Goal: Consume media (video, audio)

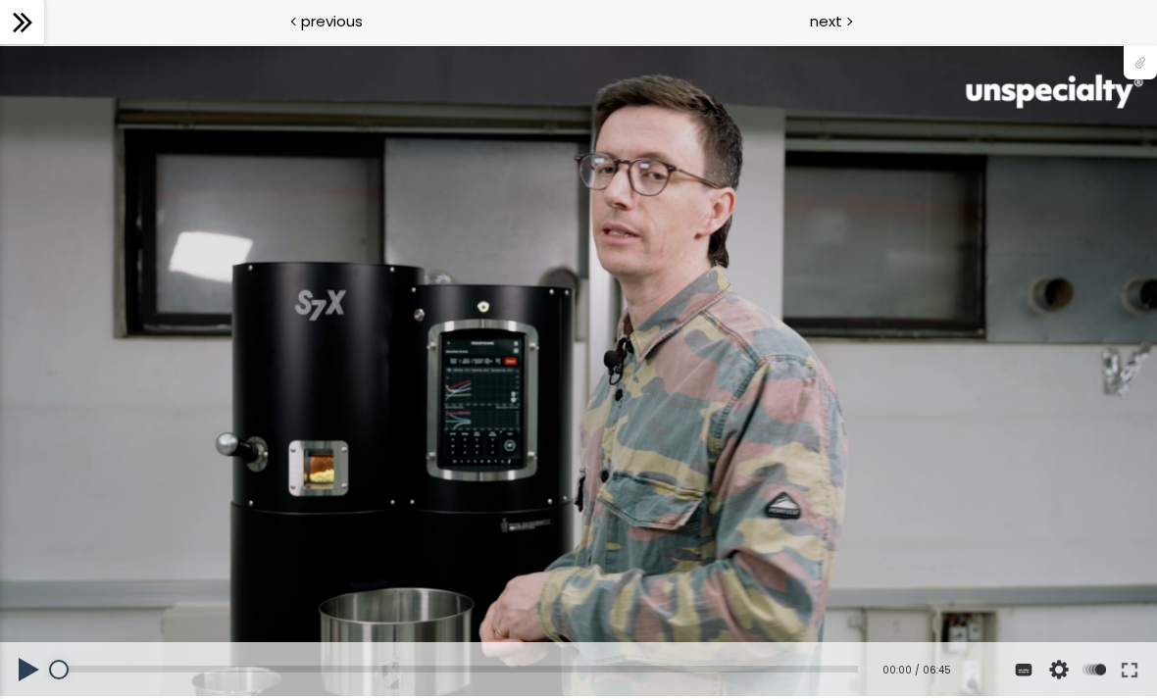
click at [611, 403] on div "您可以点击上方的 📎 下载烘焙曲线。" at bounding box center [578, 371] width 1157 height 651
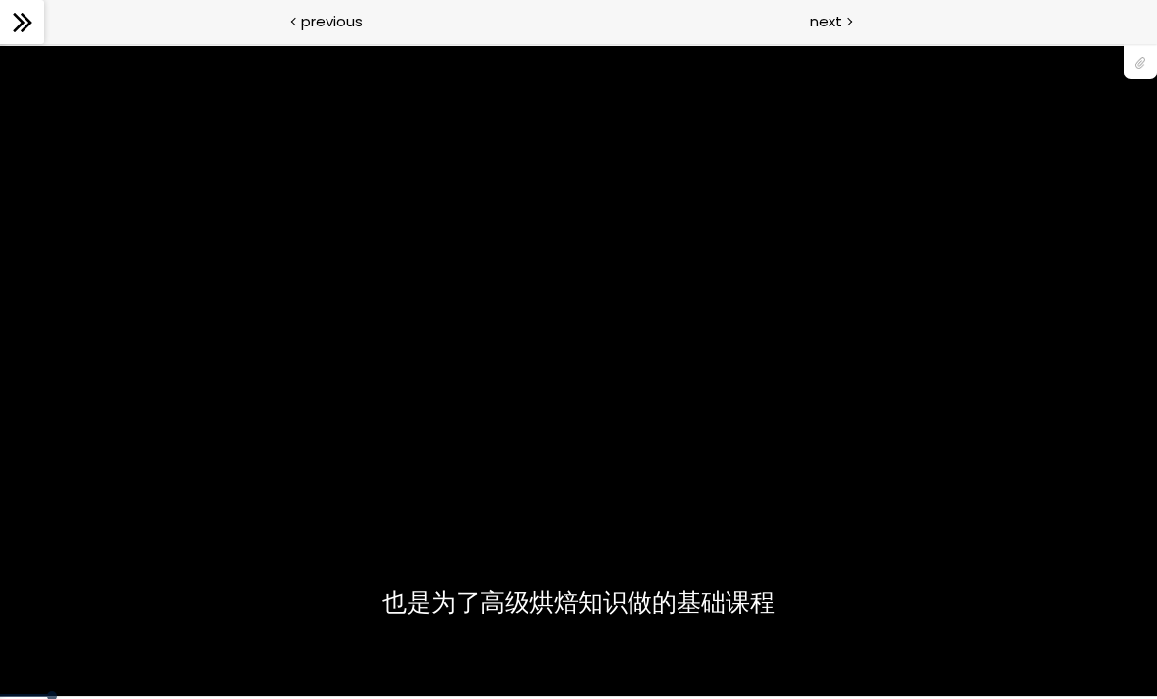
click at [1055, 599] on div "您可以点击上方的 📎 下载烘焙曲线。" at bounding box center [578, 371] width 1157 height 651
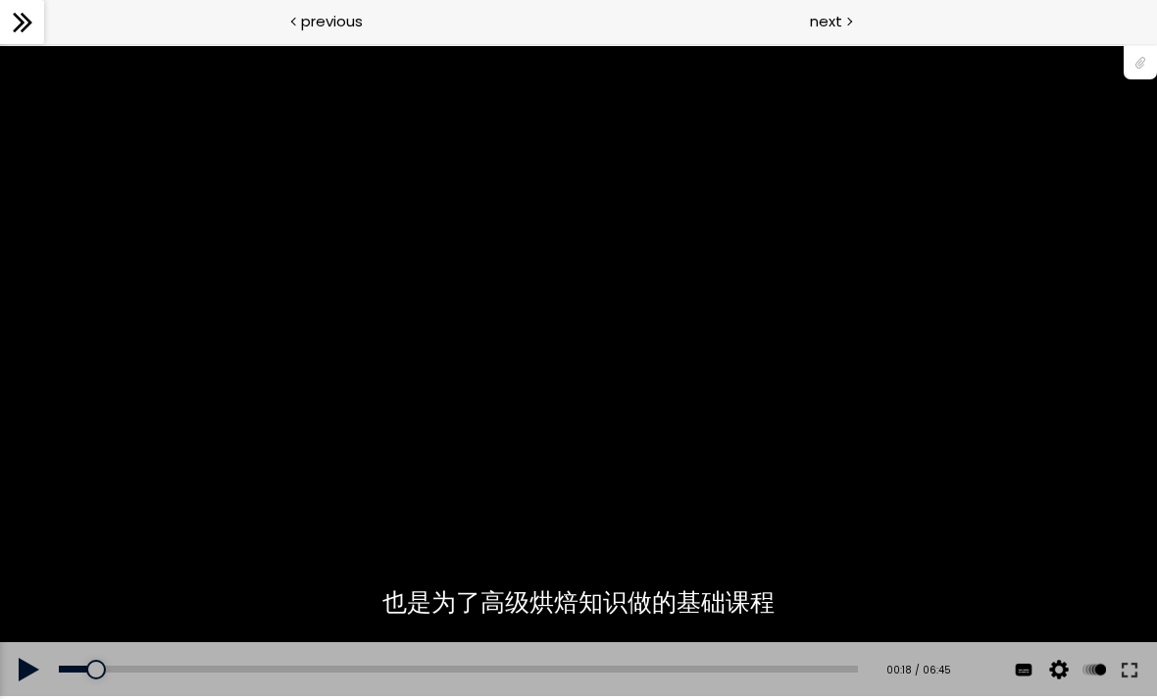
click at [1121, 665] on button at bounding box center [1129, 669] width 35 height 55
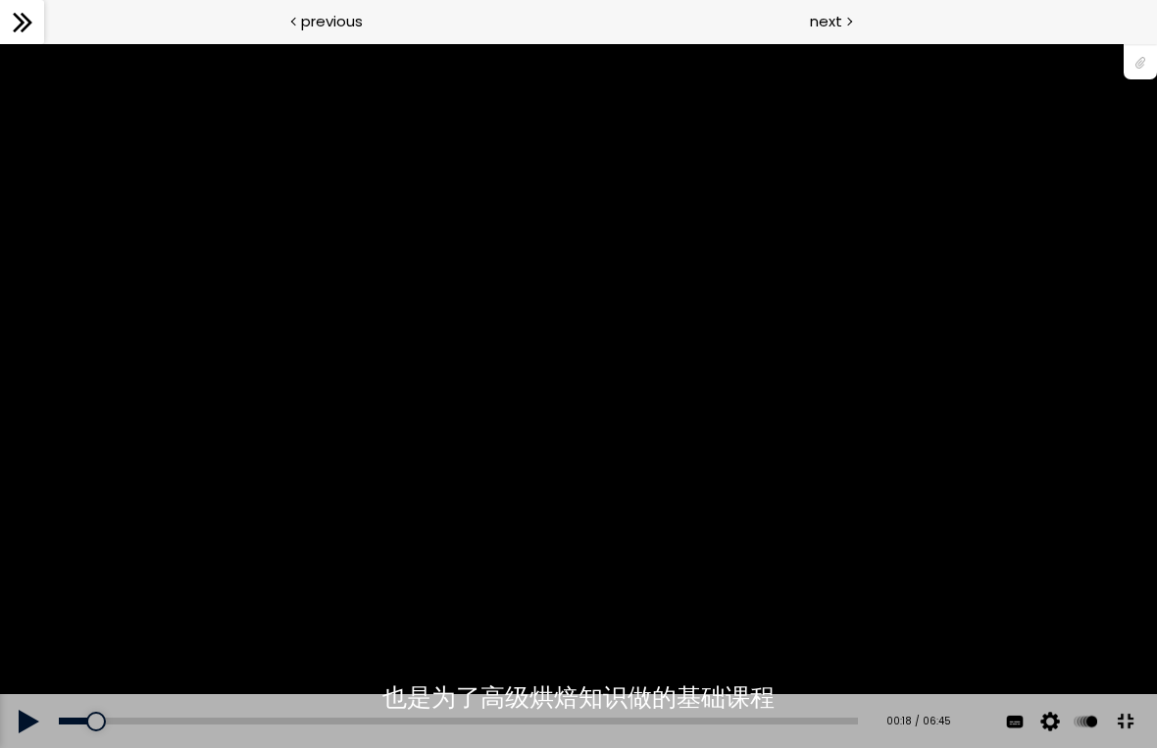
click at [828, 587] on div "您可以点击上方的 📎 下载烘焙曲线。" at bounding box center [578, 396] width 1157 height 651
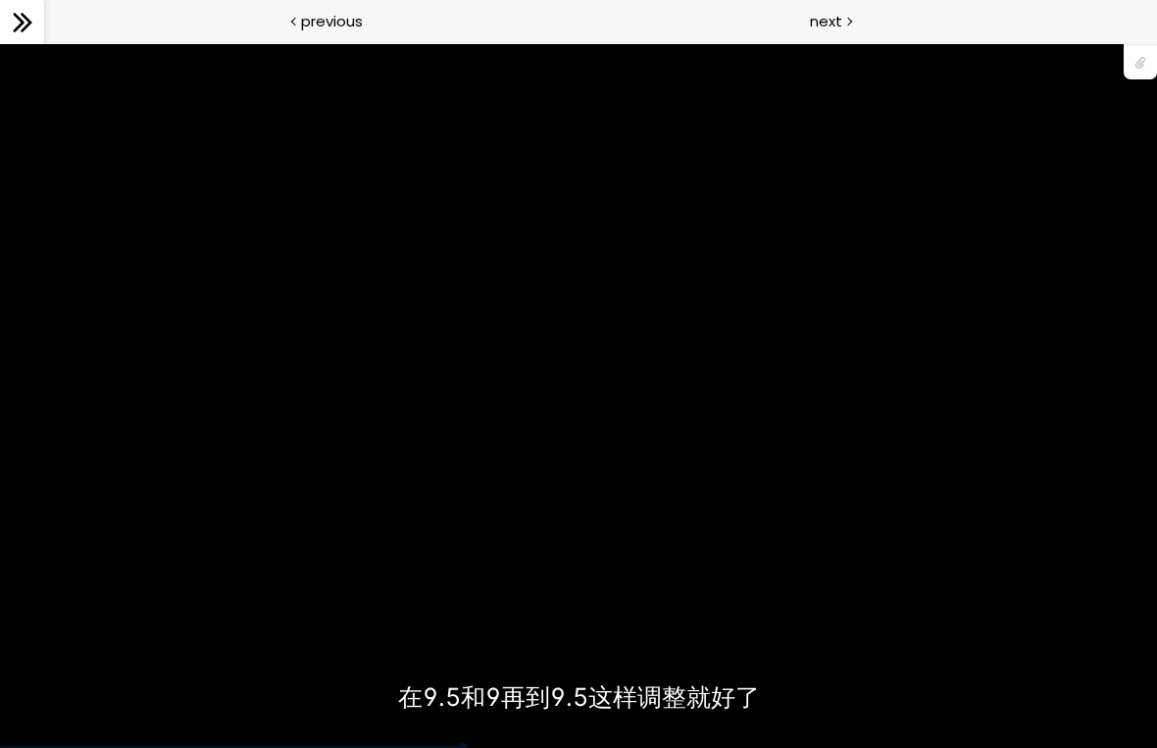
click at [843, 577] on div "您可以点击上方的 📎 下载烘焙曲线。" at bounding box center [578, 396] width 1157 height 651
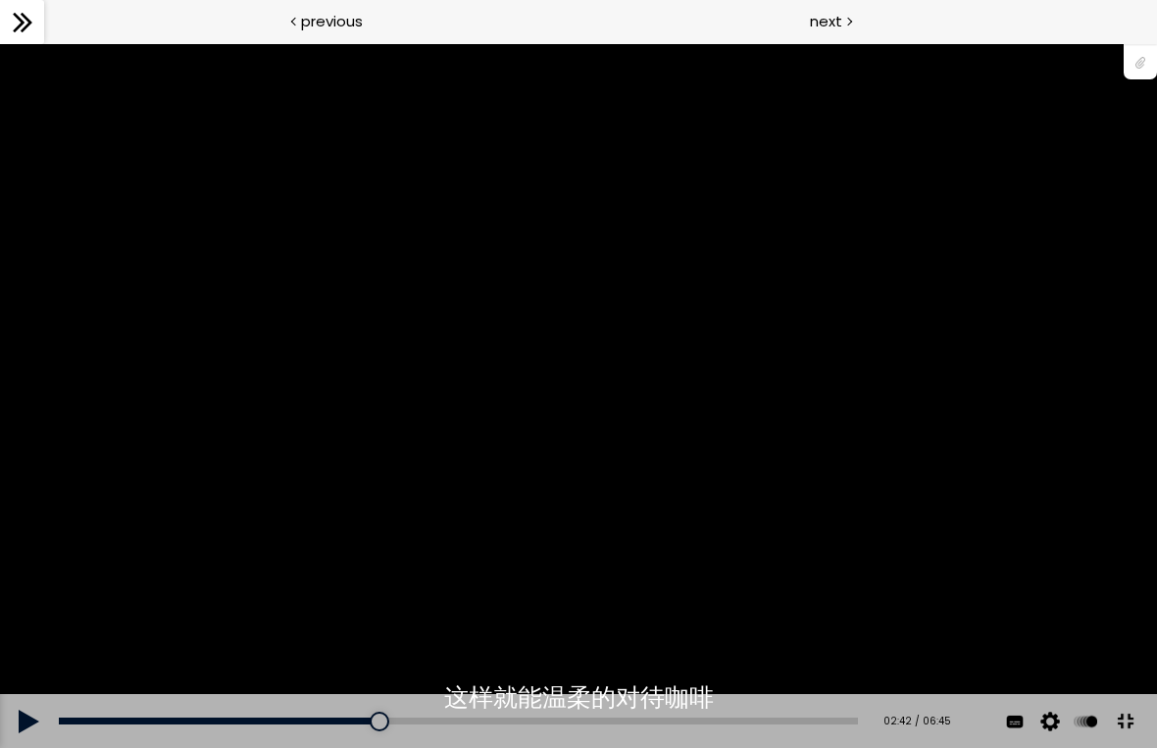
click at [272, 500] on div "您可以点击上方的 📎 下载烘焙曲线。" at bounding box center [578, 396] width 1157 height 651
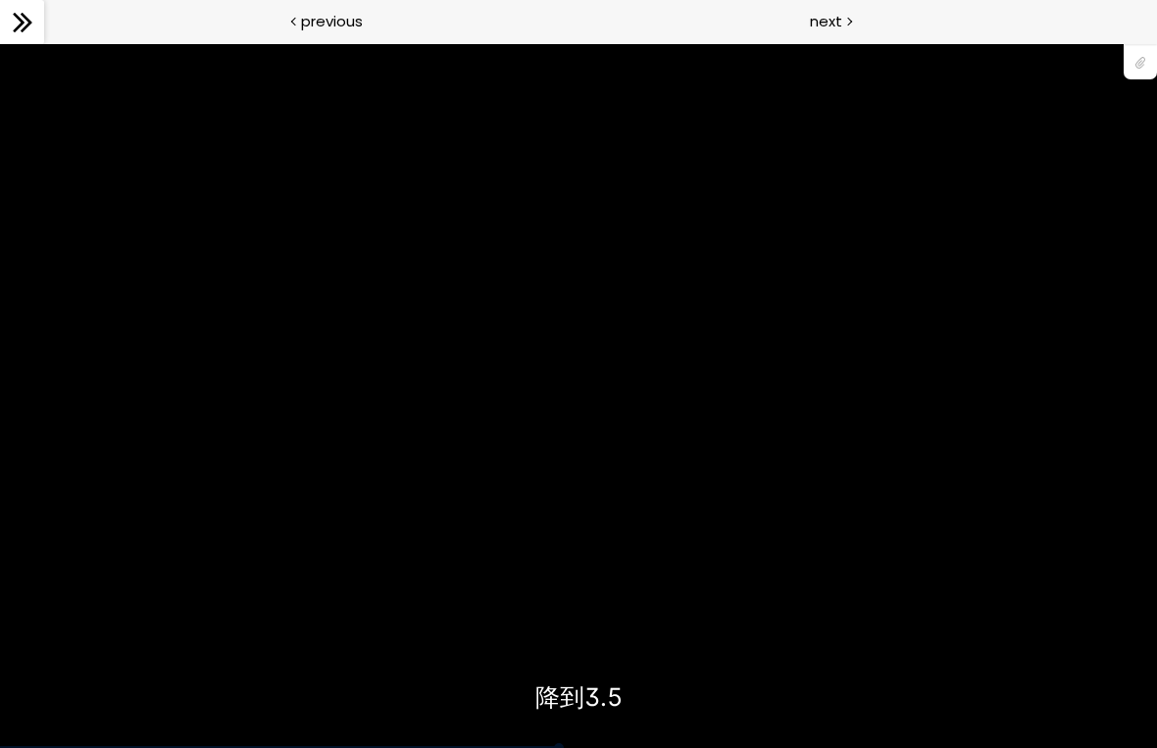
click at [918, 542] on div "您可以点击上方的 📎 下载烘焙曲线。" at bounding box center [578, 396] width 1157 height 651
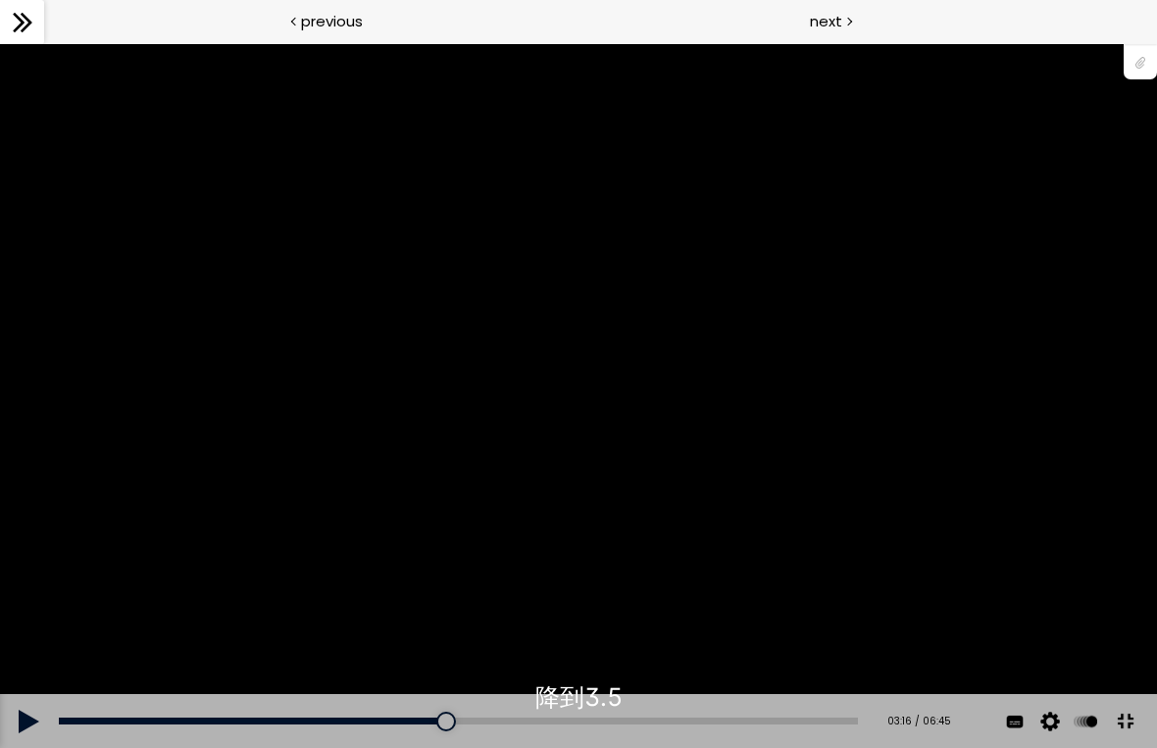
click at [425, 366] on div "您可以点击上方的 📎 下载烘焙曲线。" at bounding box center [578, 396] width 1157 height 651
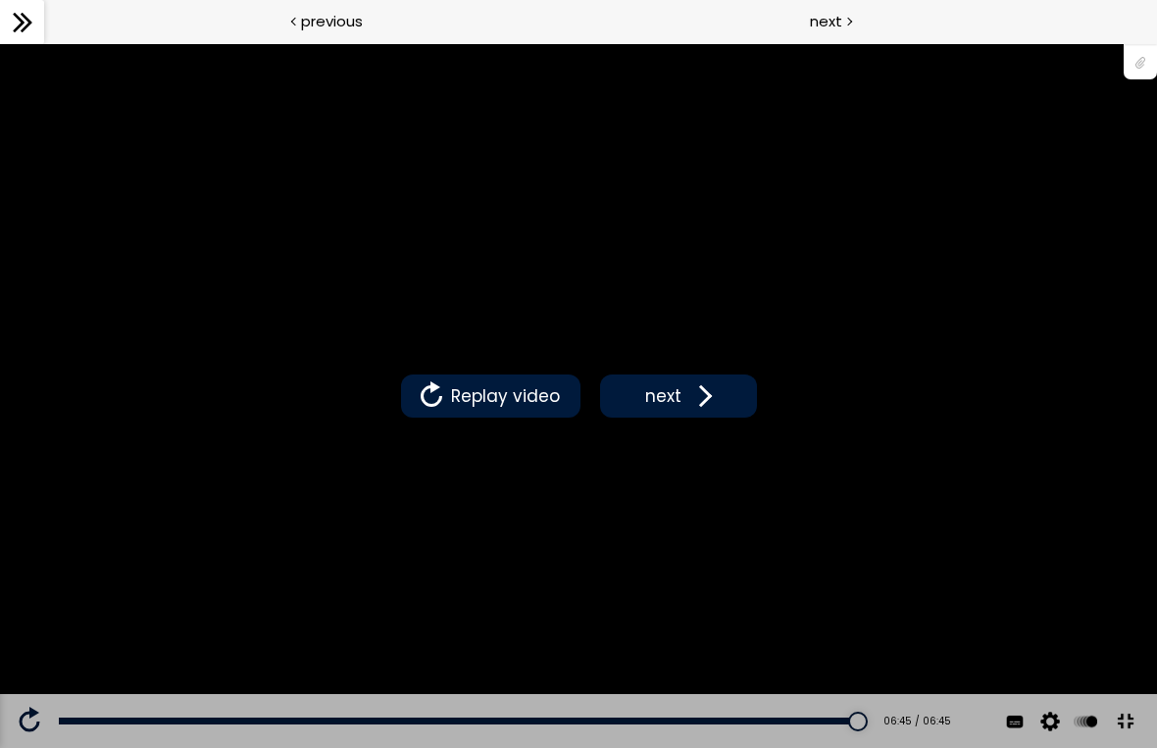
click at [492, 409] on span "Replay video" at bounding box center [505, 395] width 119 height 25
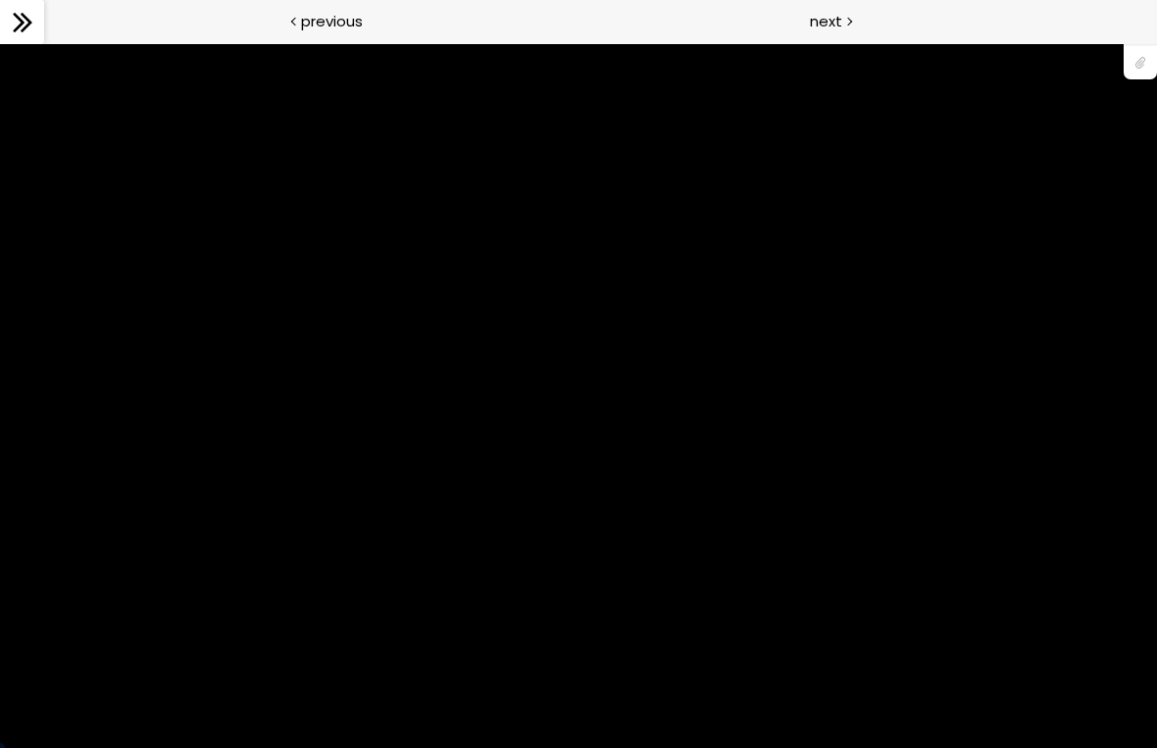
click at [173, 580] on div "您可以点击上方的 📎 下载烘焙曲线。" at bounding box center [578, 396] width 1157 height 651
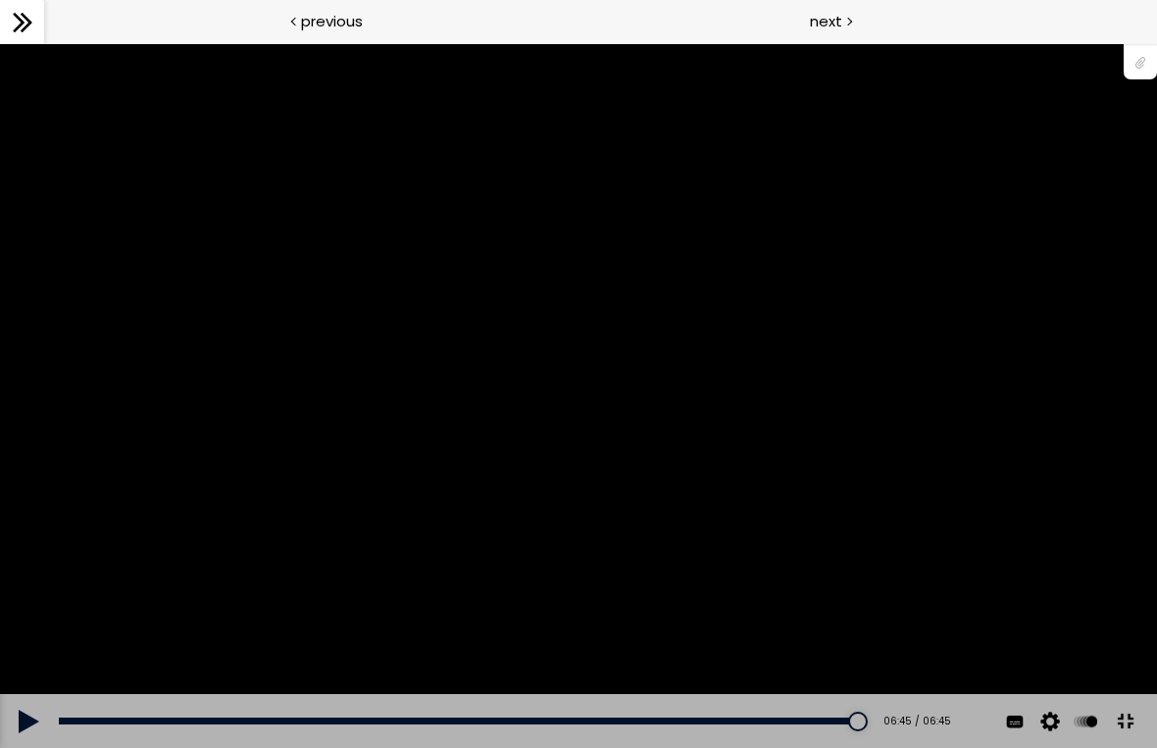
click at [439, 152] on div "您可以点击上方的 📎 下载烘焙曲线。" at bounding box center [578, 396] width 1157 height 651
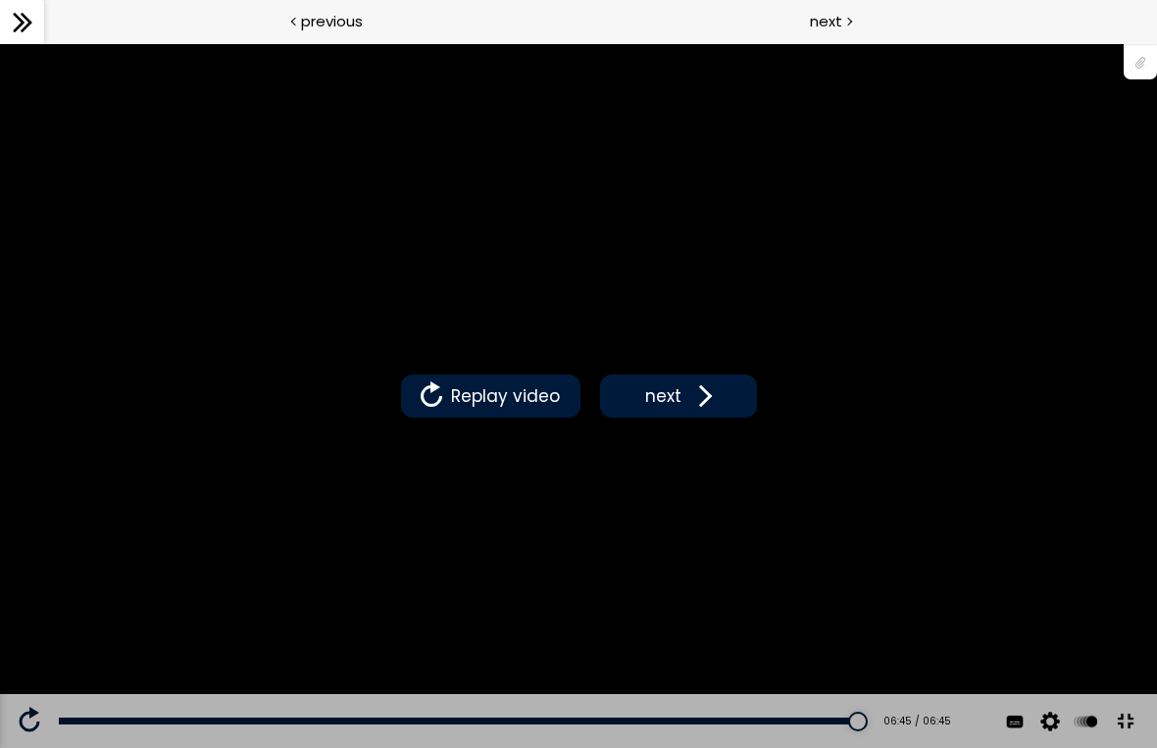
click at [867, 698] on div at bounding box center [858, 722] width 20 height 20
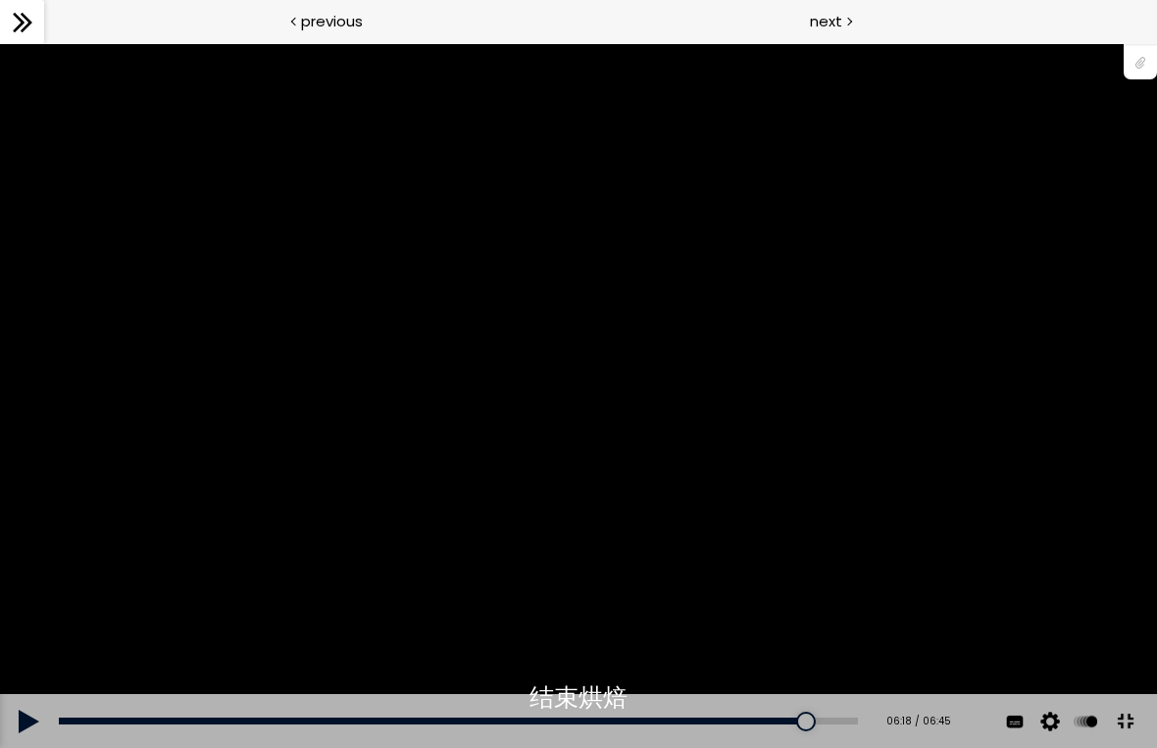
click at [478, 136] on div "您可以点击上方的 📎 下载烘焙曲线。" at bounding box center [578, 396] width 1157 height 651
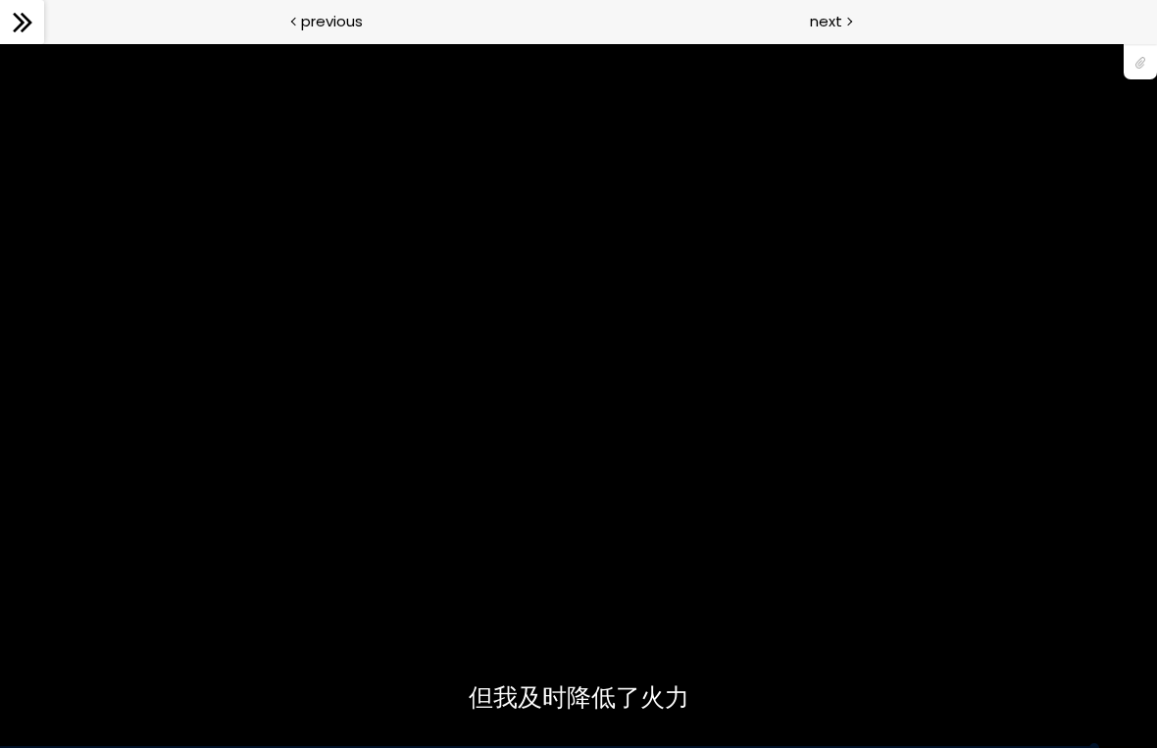
click at [614, 624] on div "您可以点击上方的 📎 下载烘焙曲线。" at bounding box center [578, 396] width 1157 height 651
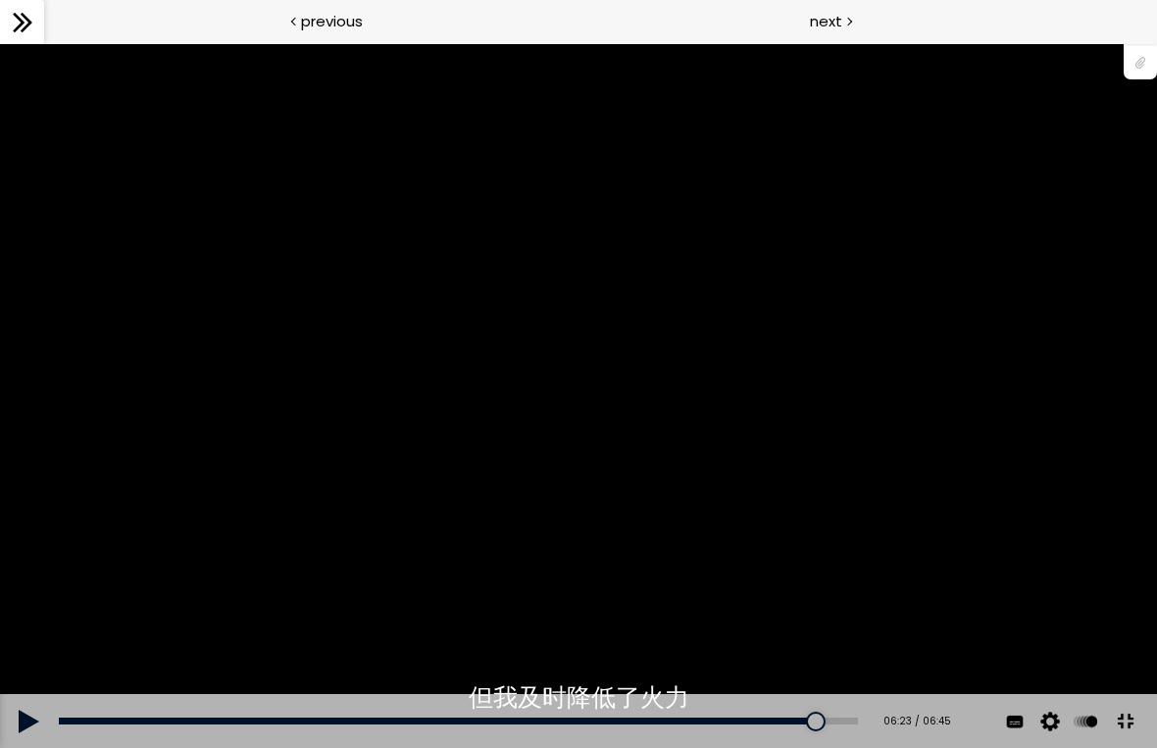
click at [814, 698] on div "您可以点击上方的 📎 下载烘焙曲线。" at bounding box center [578, 396] width 1157 height 651
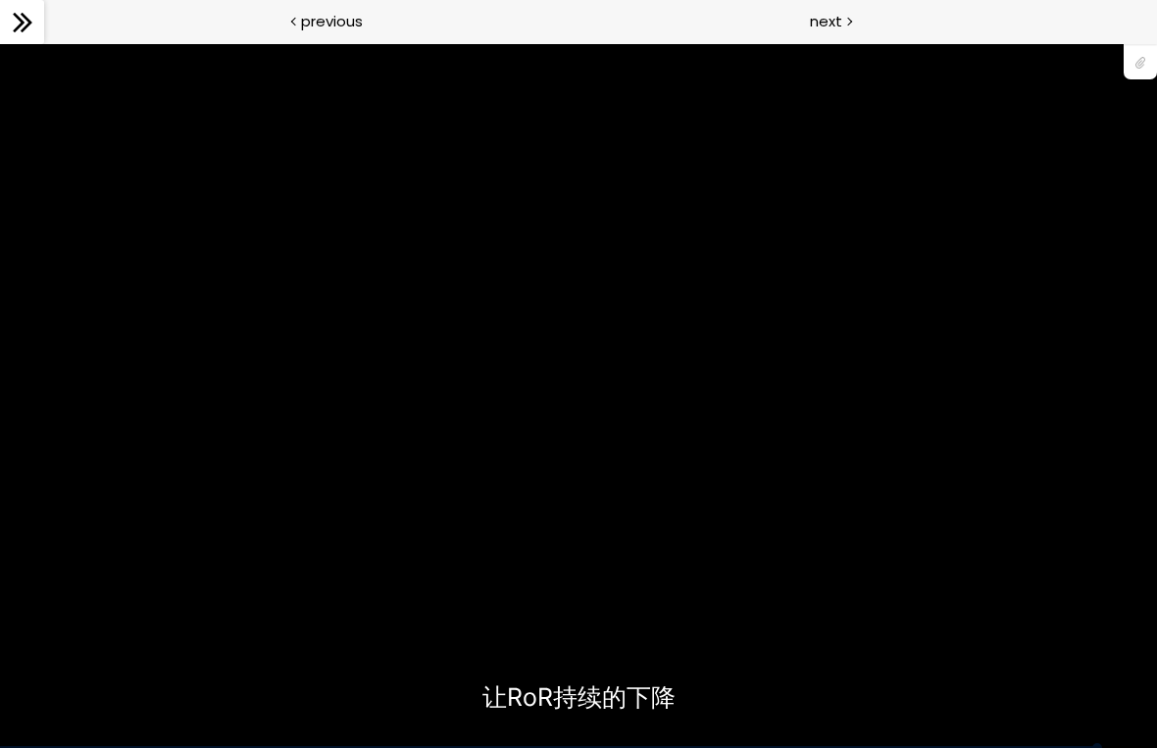
click at [820, 698] on div "您可以点击上方的 📎 下载烘焙曲线。" at bounding box center [578, 396] width 1157 height 651
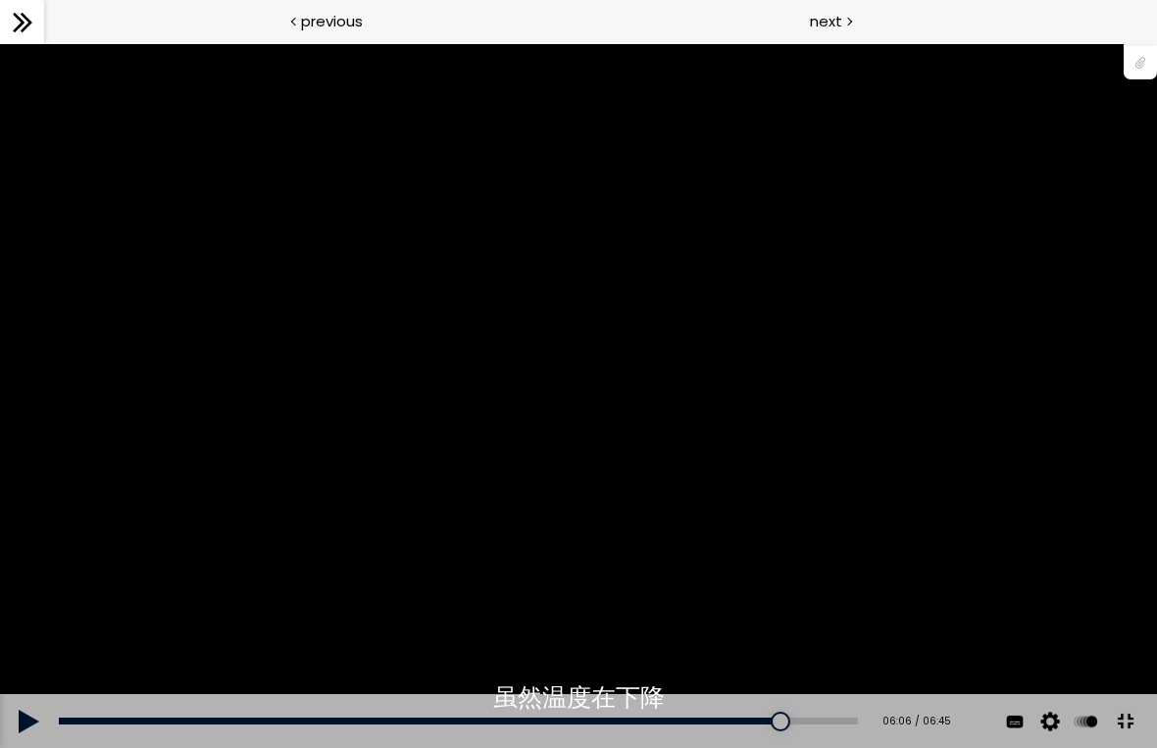
click at [824, 698] on div "06:06" at bounding box center [458, 721] width 799 height 7
click at [808, 698] on div "06:25" at bounding box center [458, 721] width 799 height 7
click at [820, 698] on div "06:22" at bounding box center [458, 721] width 799 height 7
click at [130, 558] on div "您可以点击上方的 📎 下载烘焙曲线。" at bounding box center [578, 396] width 1157 height 651
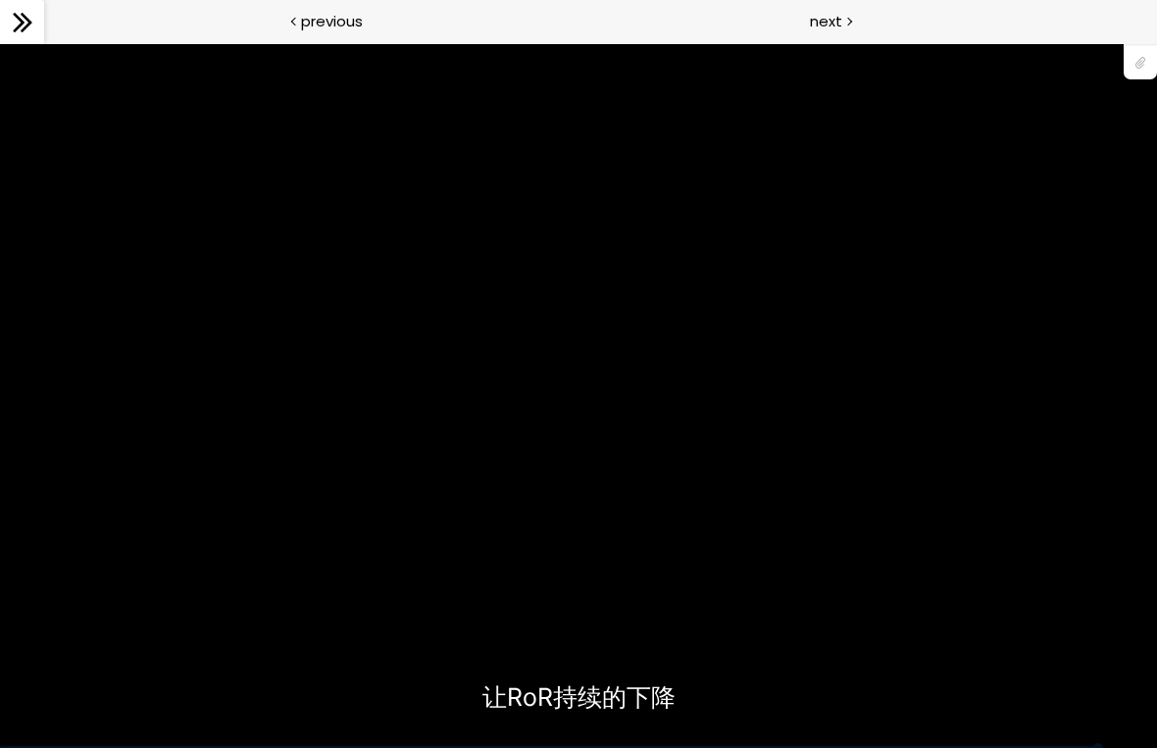
click at [751, 625] on div "您可以点击上方的 📎 下载烘焙曲线。" at bounding box center [578, 396] width 1157 height 651
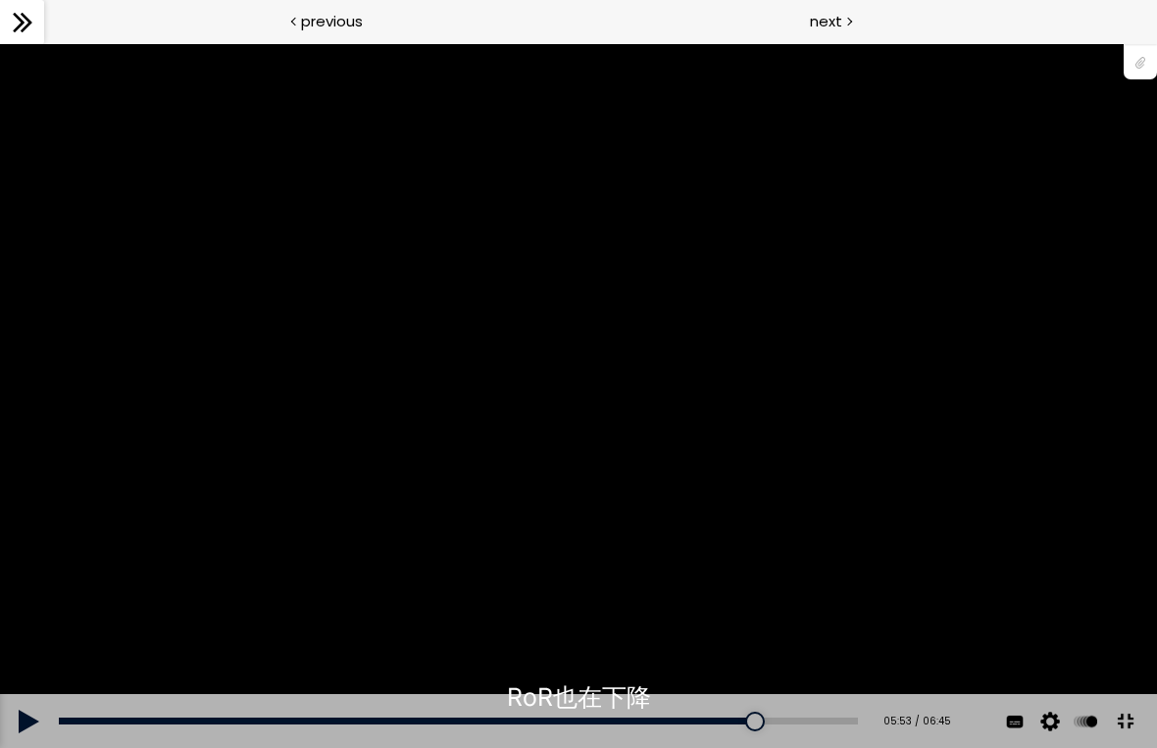
click at [648, 592] on div "您可以点击上方的 📎 下载烘焙曲线。" at bounding box center [578, 396] width 1157 height 651
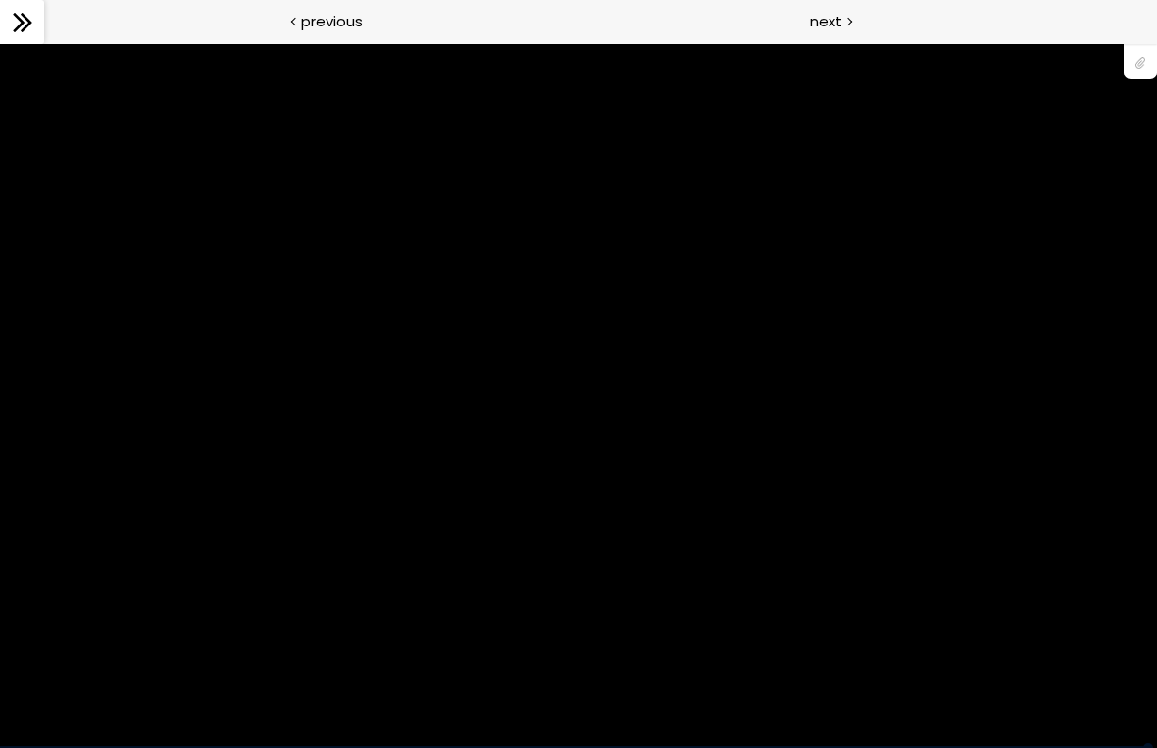
click at [601, 446] on div "您可以点击上方的 📎 下载烘焙曲线。" at bounding box center [578, 396] width 1157 height 651
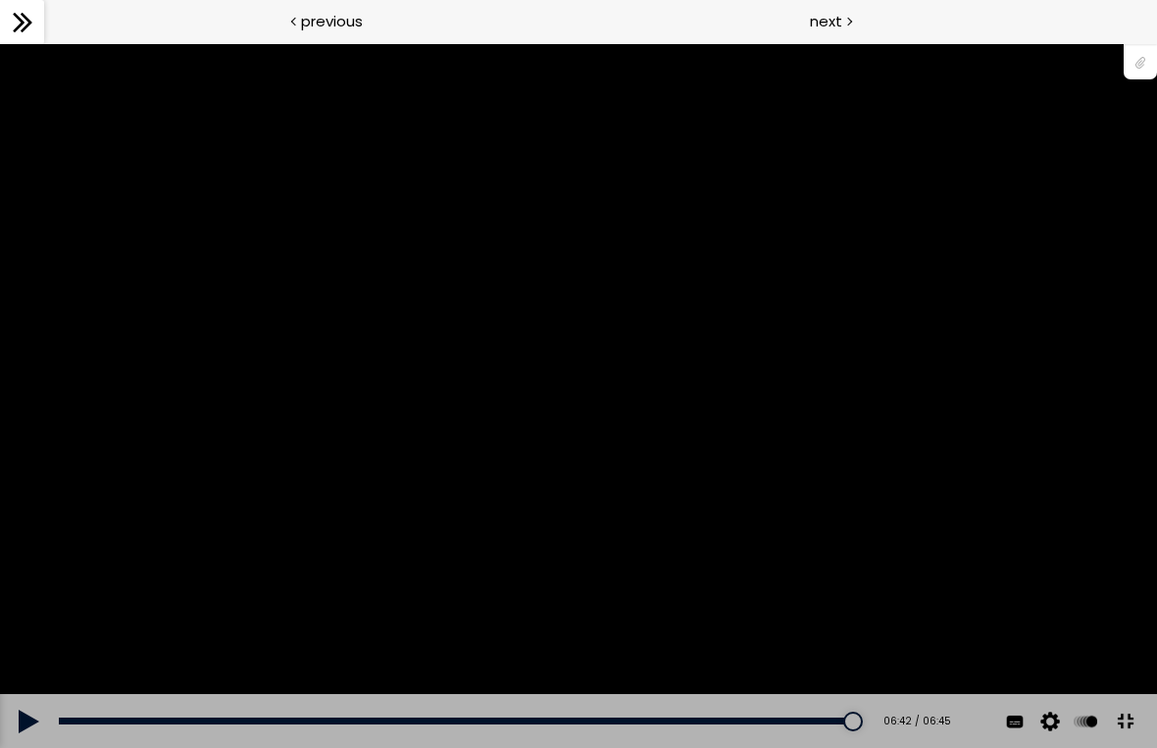
click at [1005, 426] on div "您可以点击上方的 📎 下载烘焙曲线。" at bounding box center [578, 396] width 1157 height 651
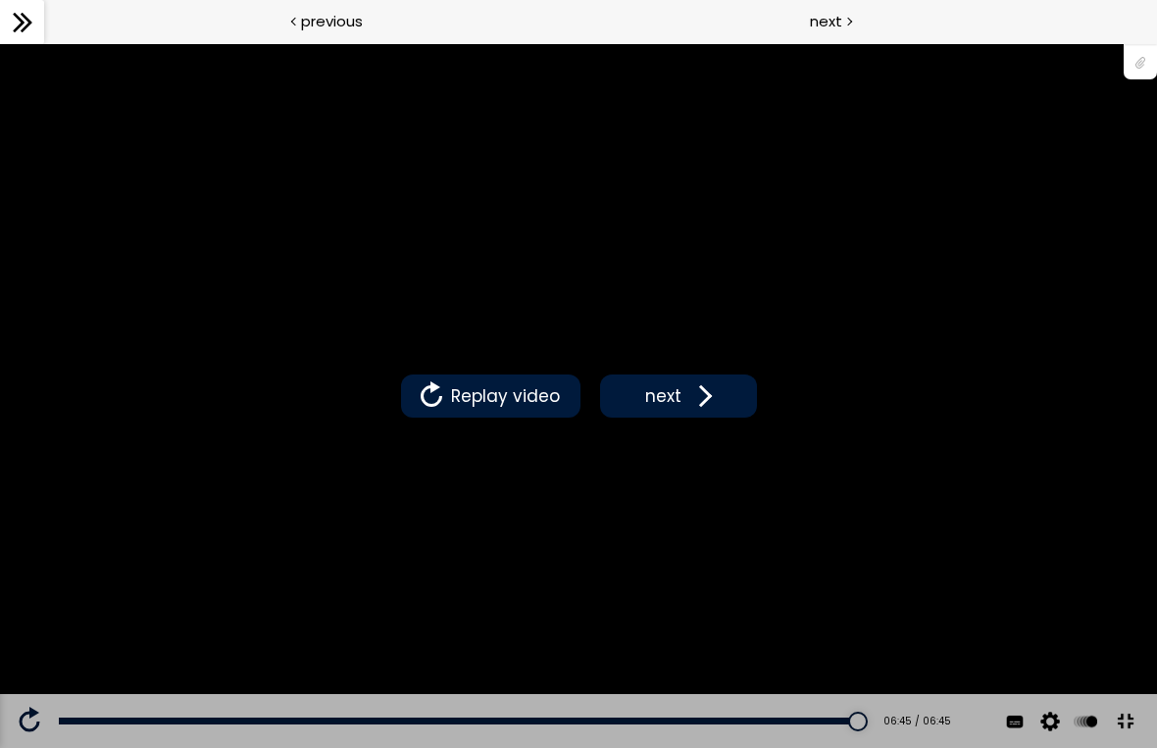
click at [1023, 468] on div "Replay video next" at bounding box center [578, 395] width 1157 height 705
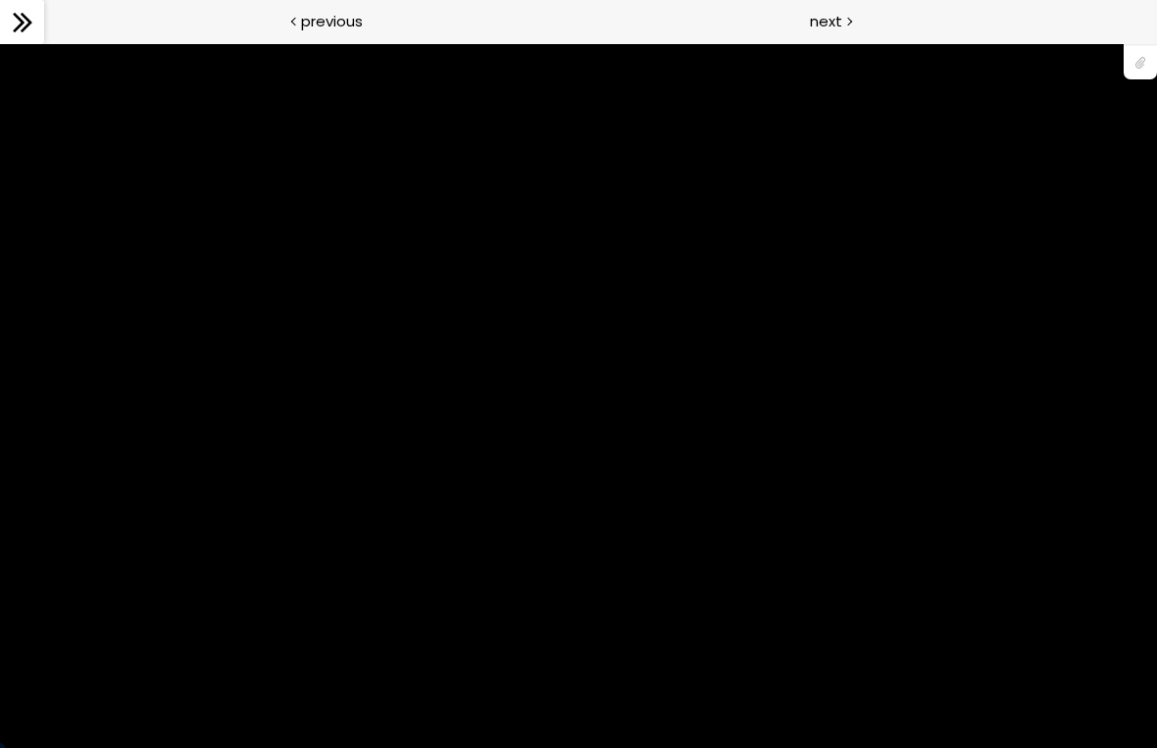
click at [1023, 456] on div "您可以点击上方的 📎 下载烘焙曲线。" at bounding box center [578, 396] width 1157 height 651
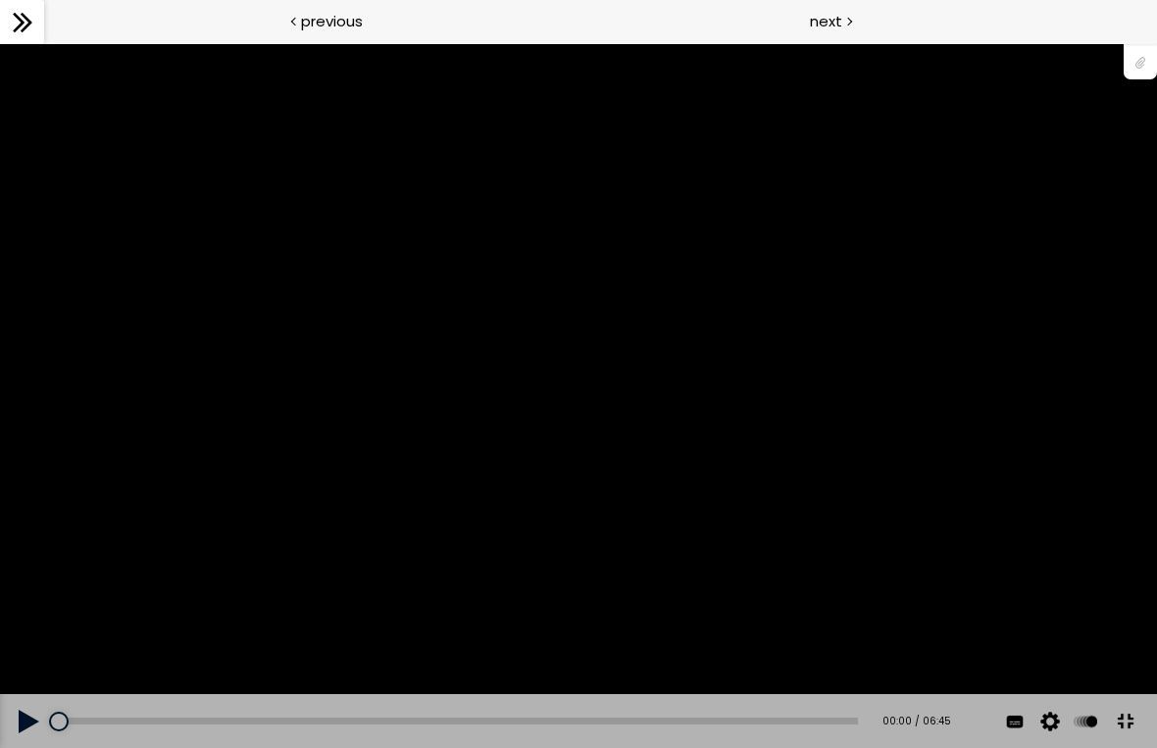
click at [1131, 698] on button at bounding box center [1125, 722] width 44 height 44
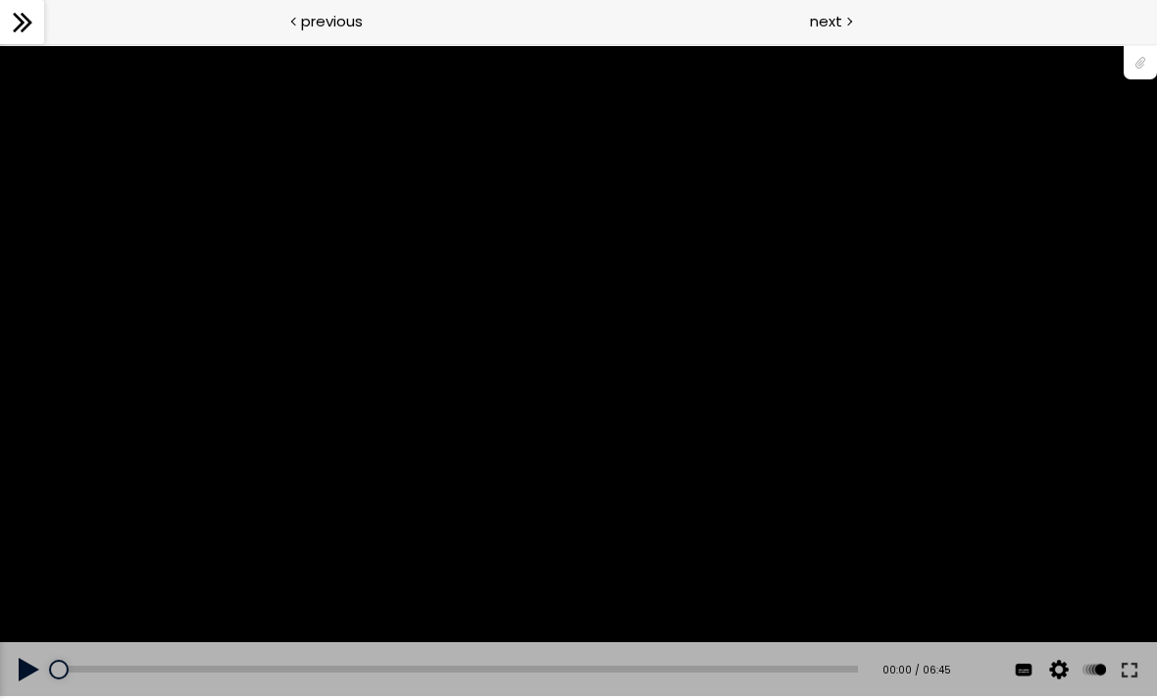
click at [906, 36] on div "next" at bounding box center [867, 22] width 578 height 44
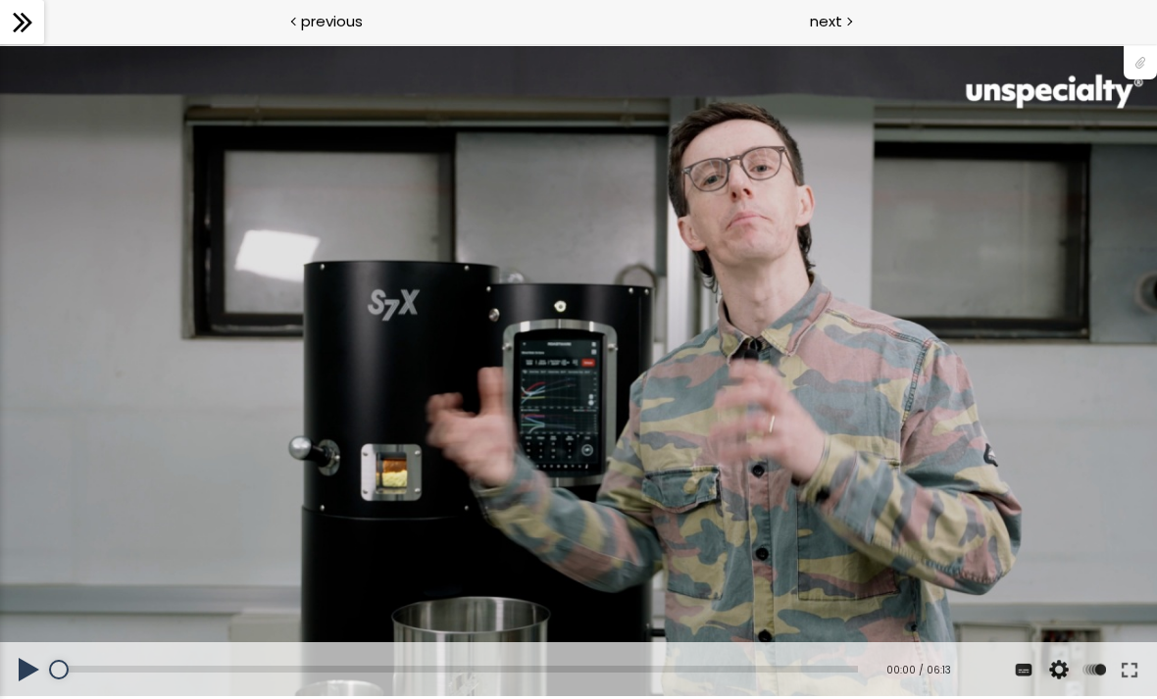
click at [41, 672] on button at bounding box center [29, 669] width 59 height 55
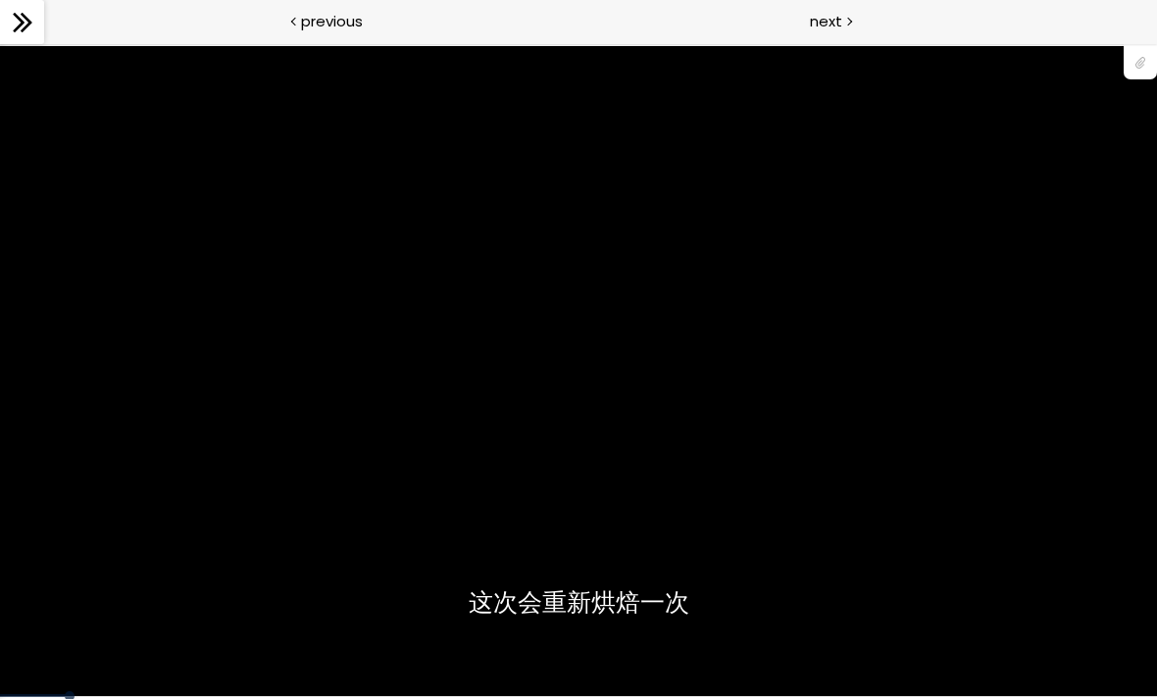
click at [1075, 576] on div "您可以点击上方的 📎 下载烘焙曲线。" at bounding box center [578, 371] width 1157 height 651
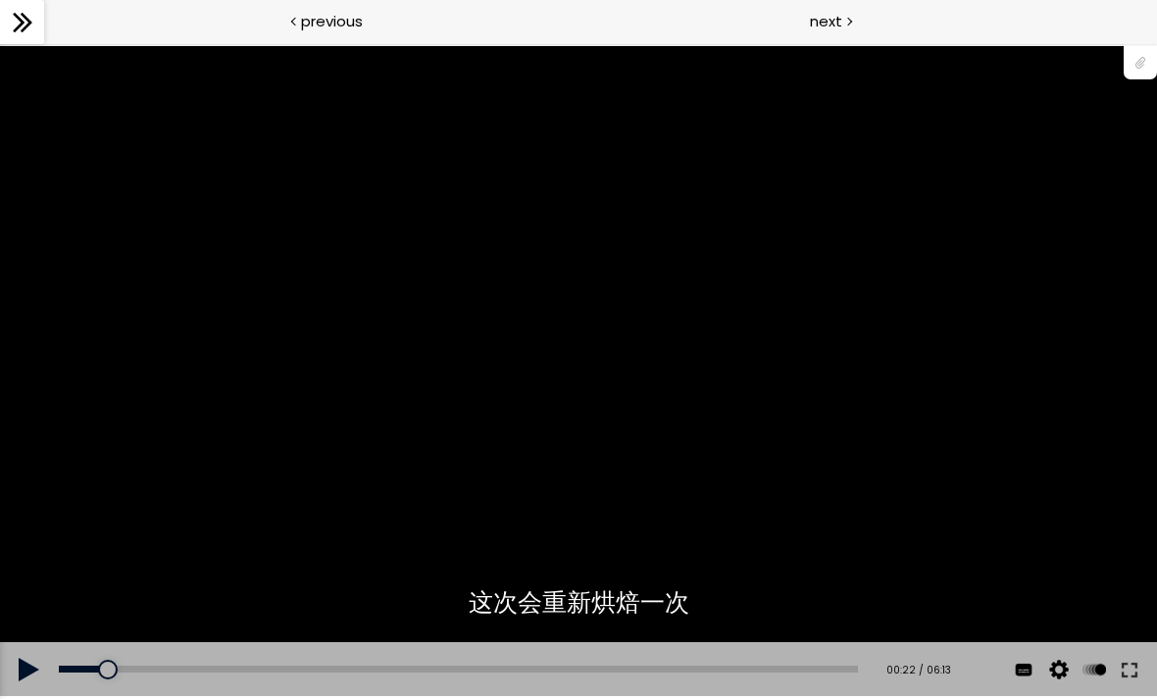
click at [1130, 666] on button at bounding box center [1129, 669] width 35 height 55
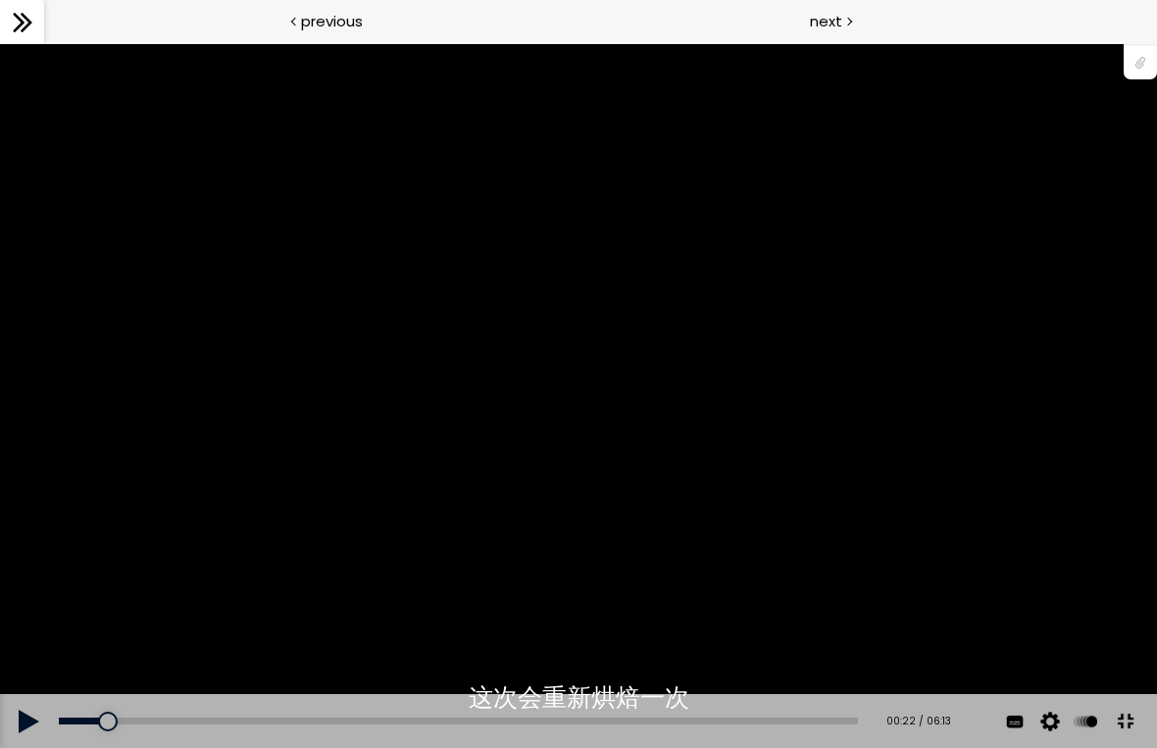
click at [950, 632] on div "您可以点击上方的 📎 下载烘焙曲线。" at bounding box center [578, 396] width 1157 height 651
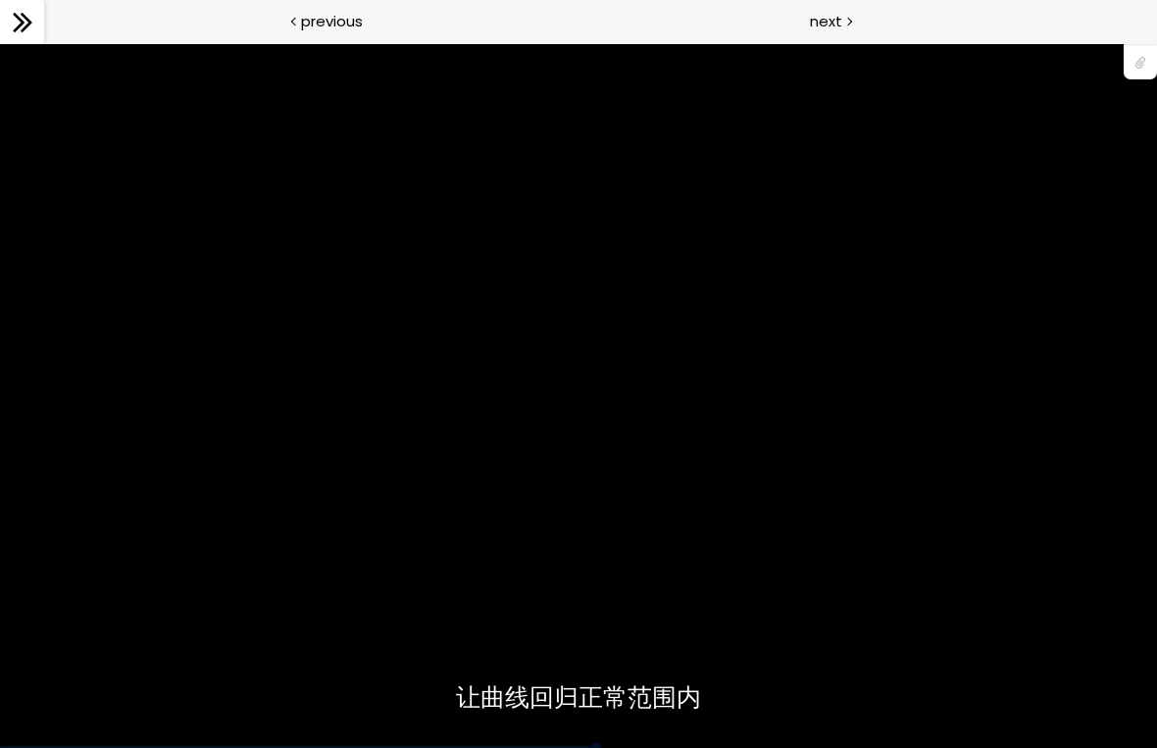
click at [133, 255] on div "您可以点击上方的 📎 下载烘焙曲线。" at bounding box center [578, 396] width 1157 height 651
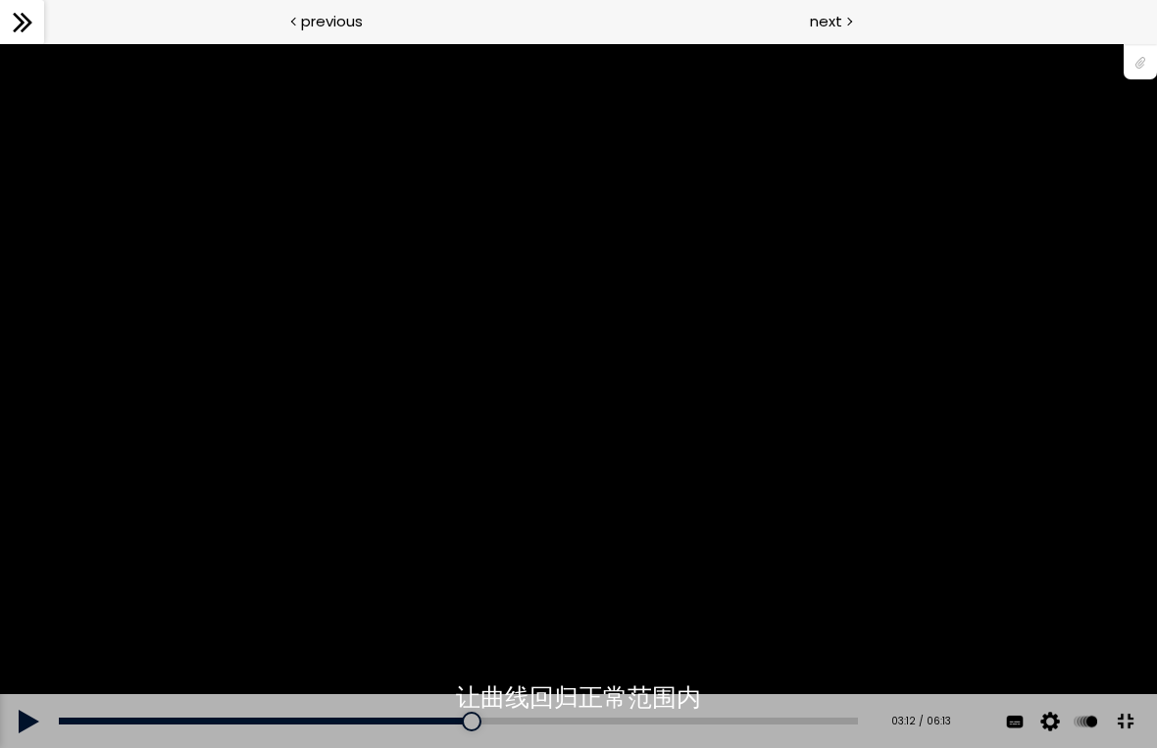
click at [381, 439] on div "您可以点击上方的 📎 下载烘焙曲线。" at bounding box center [578, 396] width 1157 height 651
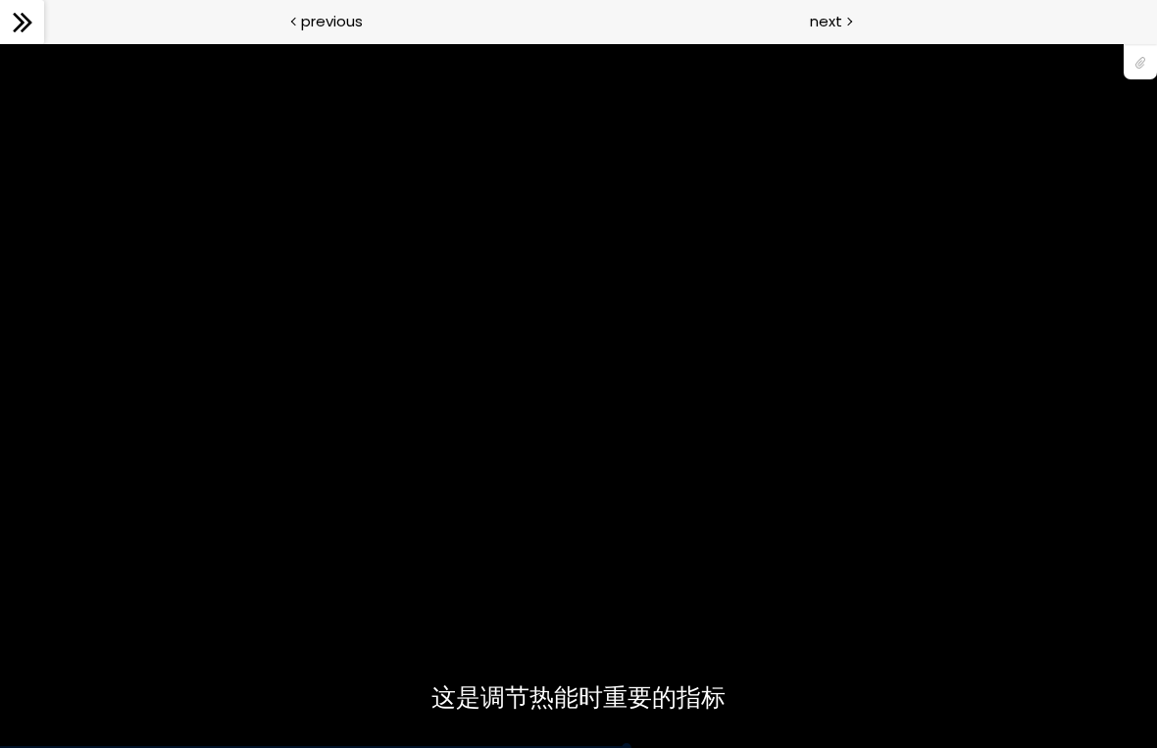
click at [133, 262] on div "您可以点击上方的 📎 下载烘焙曲线。" at bounding box center [578, 396] width 1157 height 651
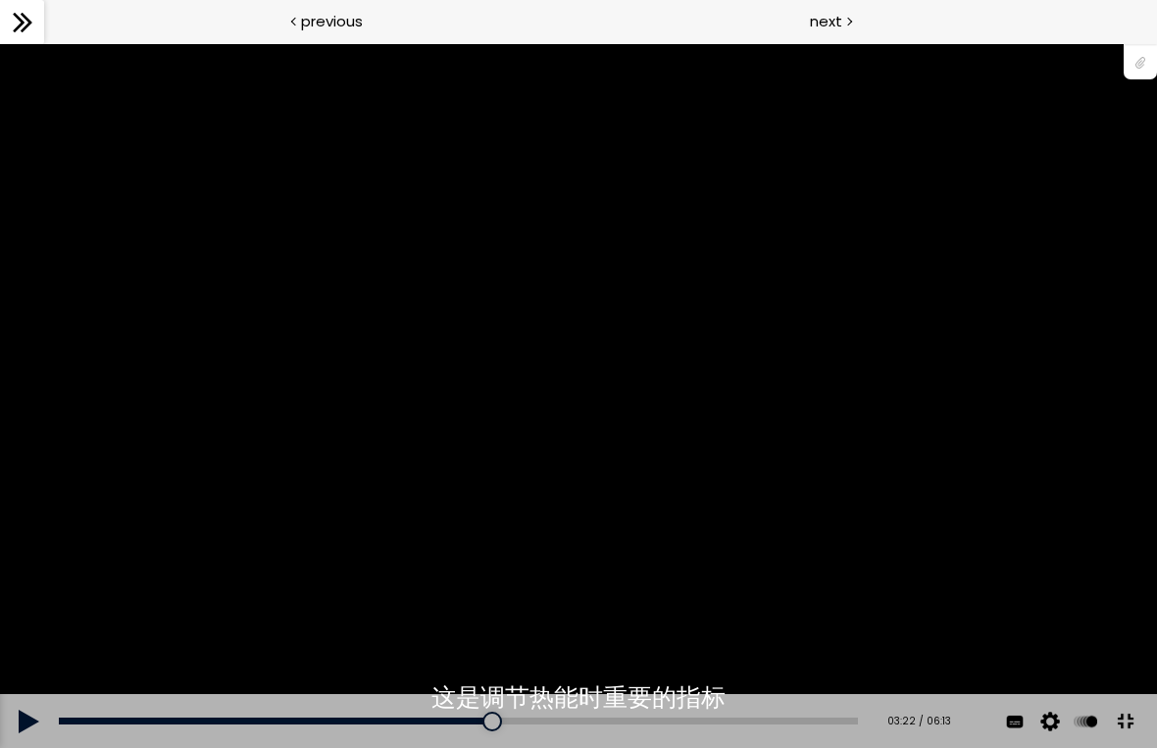
click at [234, 387] on div "您可以点击上方的 📎 下载烘焙曲线。" at bounding box center [578, 396] width 1157 height 651
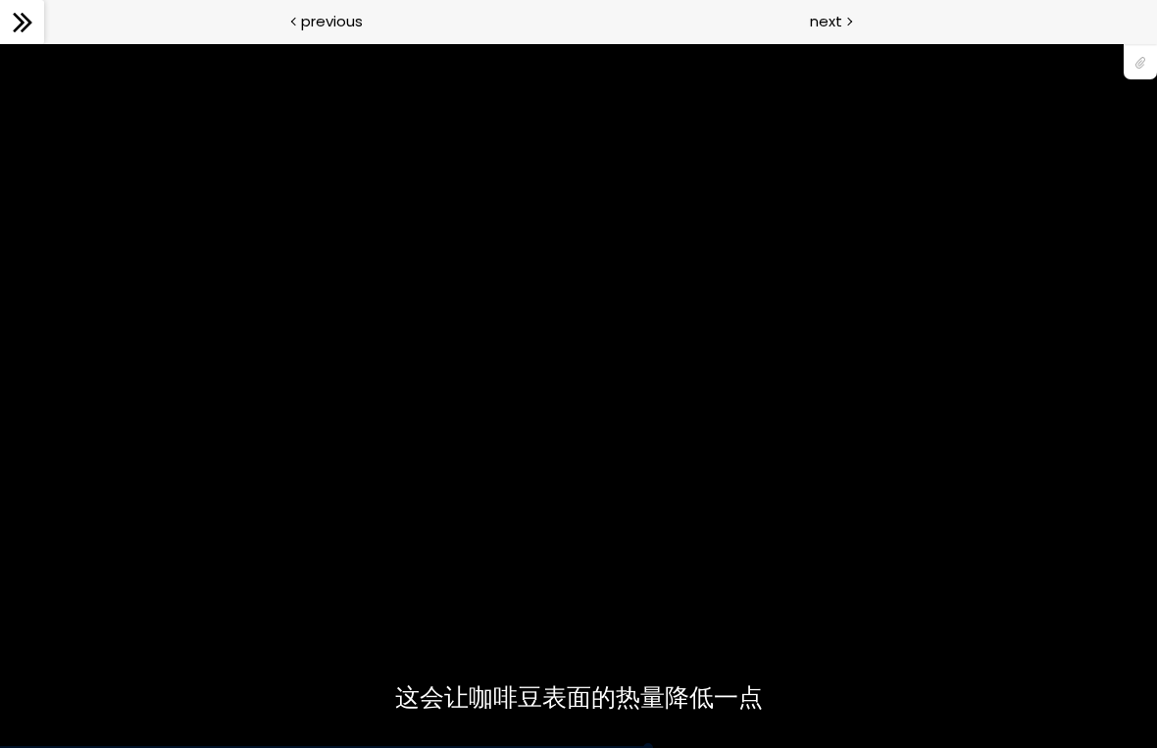
click at [506, 674] on div "您可以点击上方的 📎 下载烘焙曲线。" at bounding box center [578, 396] width 1157 height 651
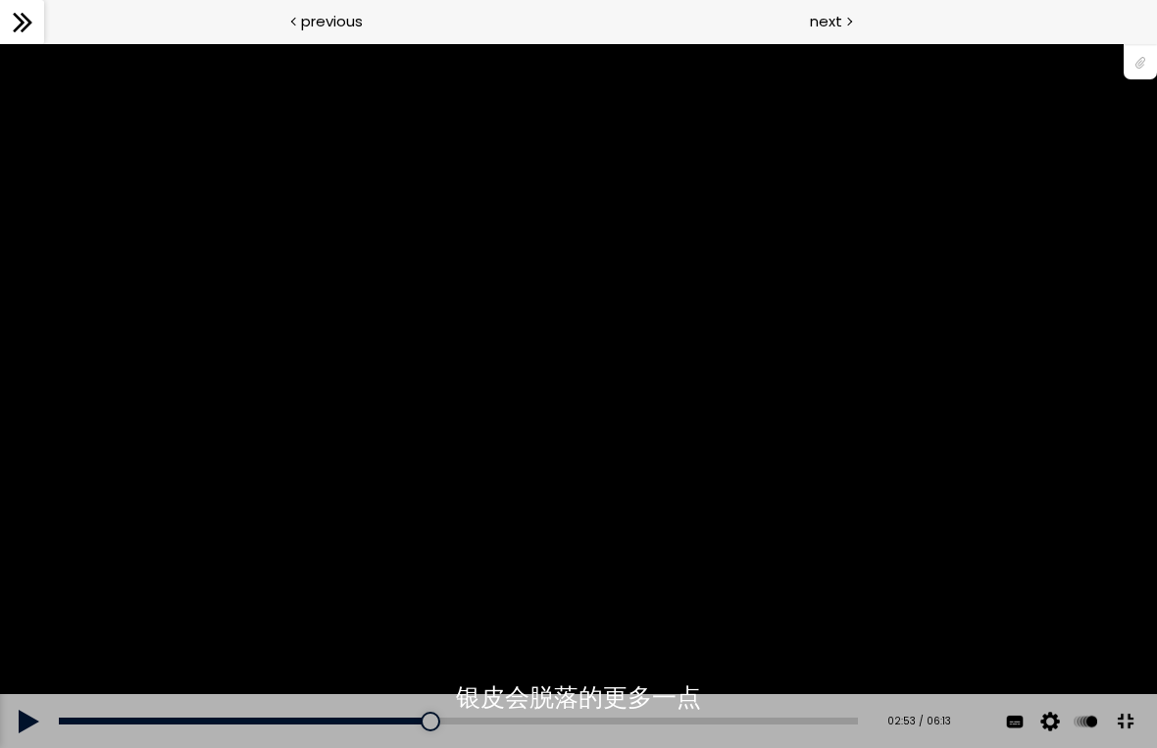
click at [319, 519] on div "您可以点击上方的 📎 下载烘焙曲线。" at bounding box center [578, 396] width 1157 height 651
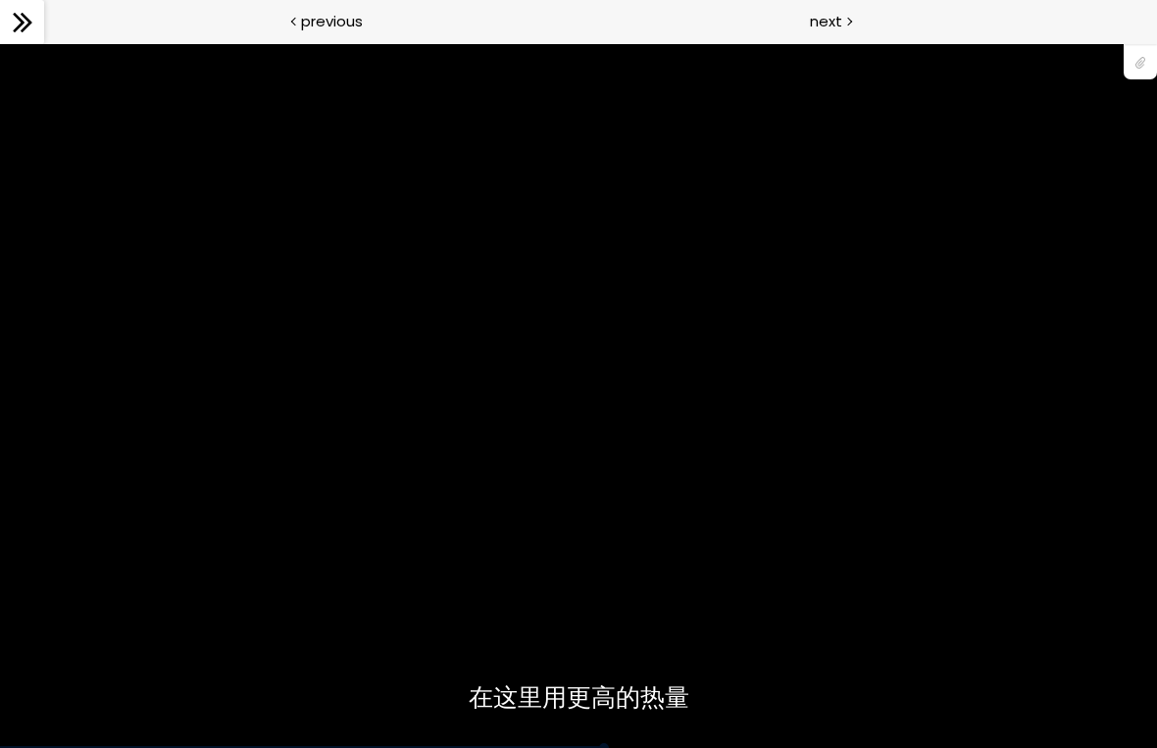
click at [142, 263] on div "您可以点击上方的 📎 下载烘焙曲线。" at bounding box center [578, 396] width 1157 height 651
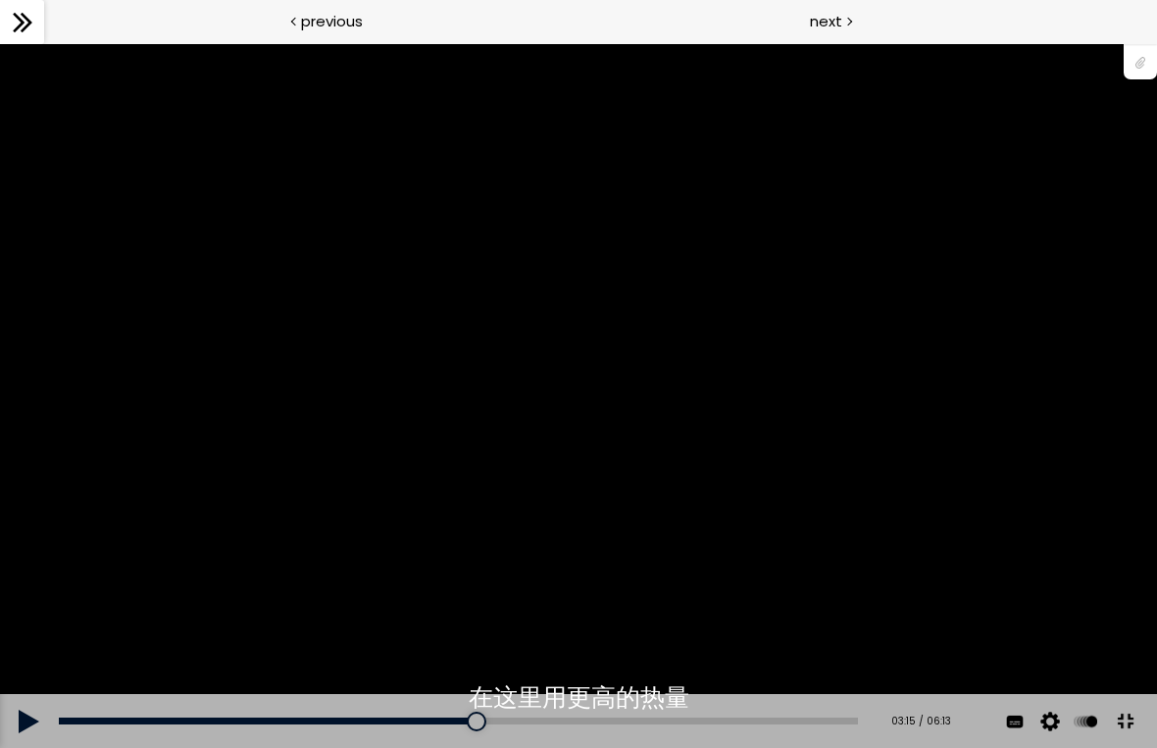
click at [370, 448] on div "您可以点击上方的 📎 下载烘焙曲线。" at bounding box center [578, 396] width 1157 height 651
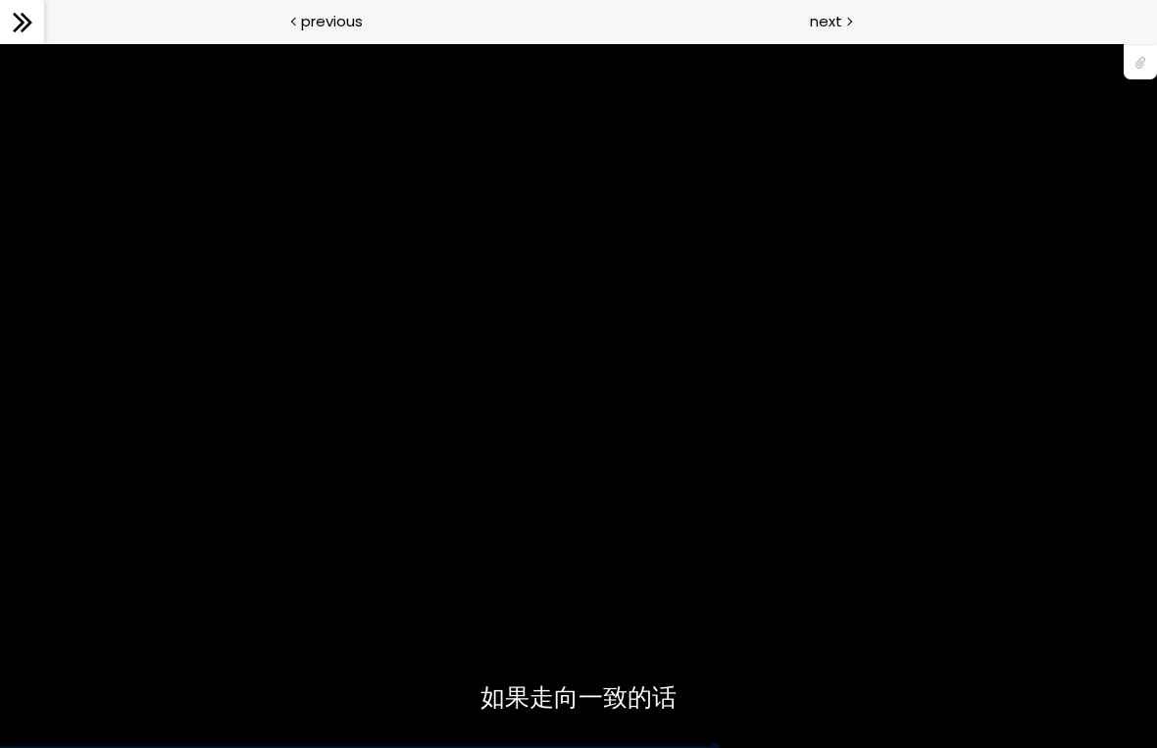
click at [954, 422] on div "您可以点击上方的 📎 下载烘焙曲线。" at bounding box center [578, 396] width 1157 height 651
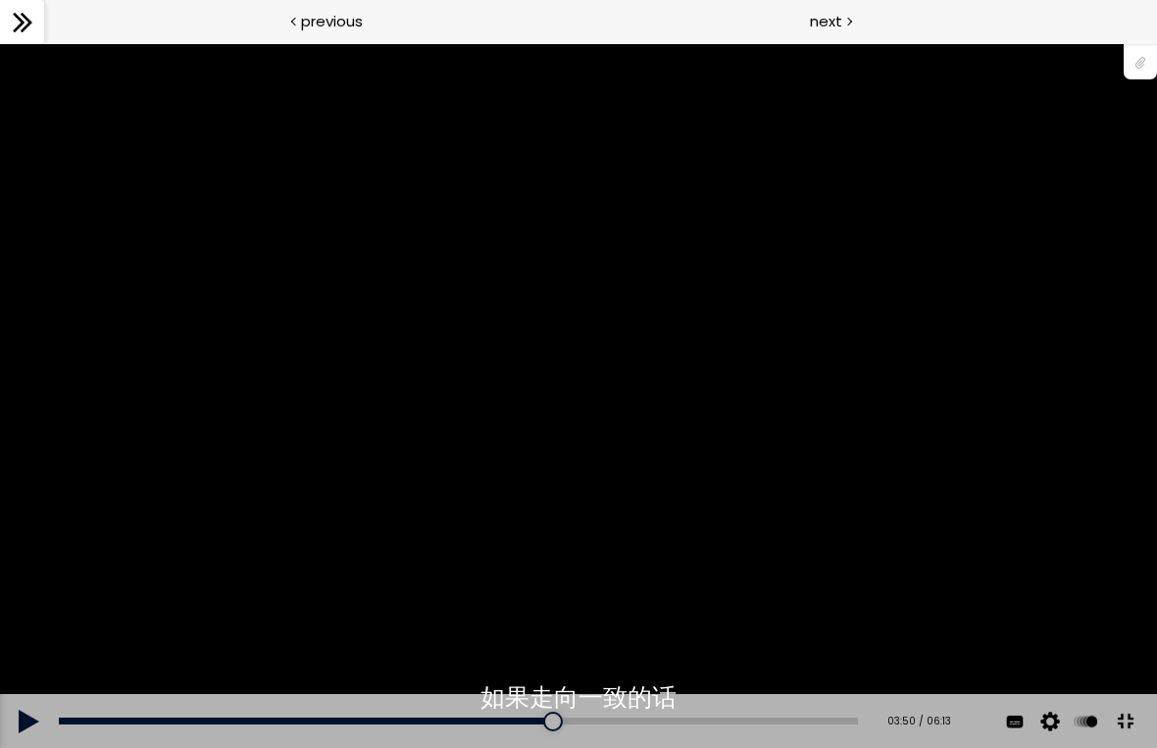
click at [923, 409] on div "您可以点击上方的 📎 下载烘焙曲线。" at bounding box center [578, 396] width 1157 height 651
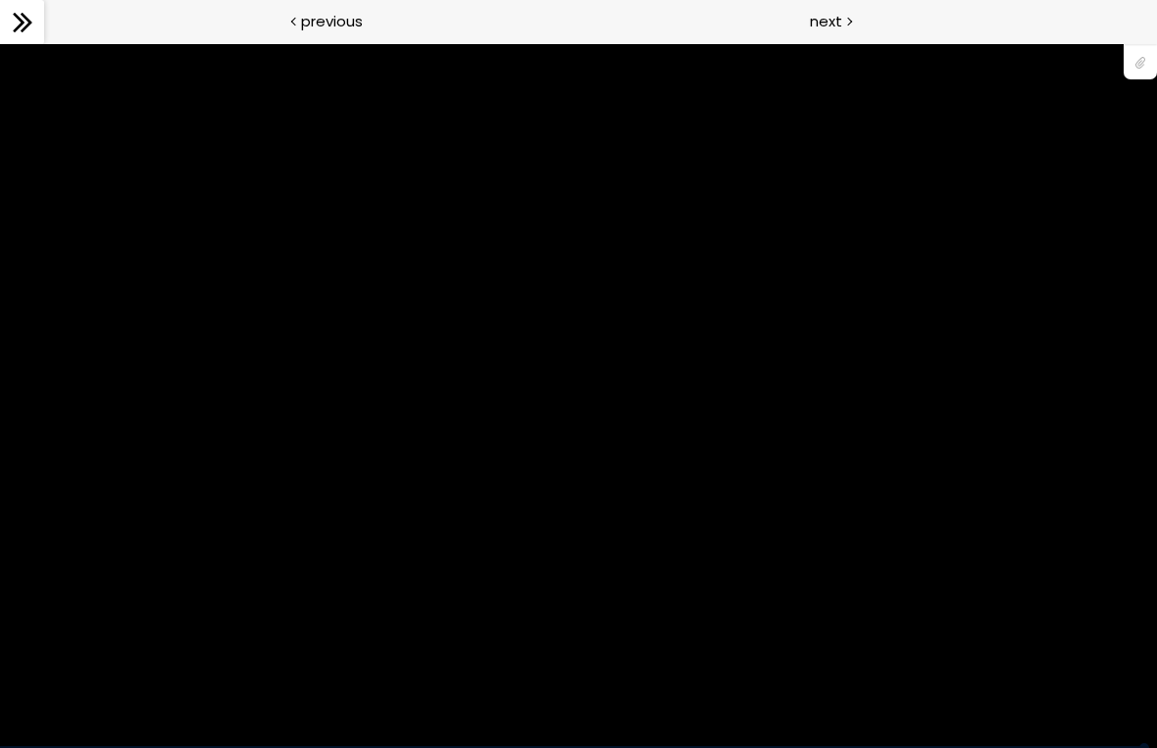
click at [13, 166] on div "您可以点击上方的 📎 下载烘焙曲线。" at bounding box center [578, 396] width 1157 height 651
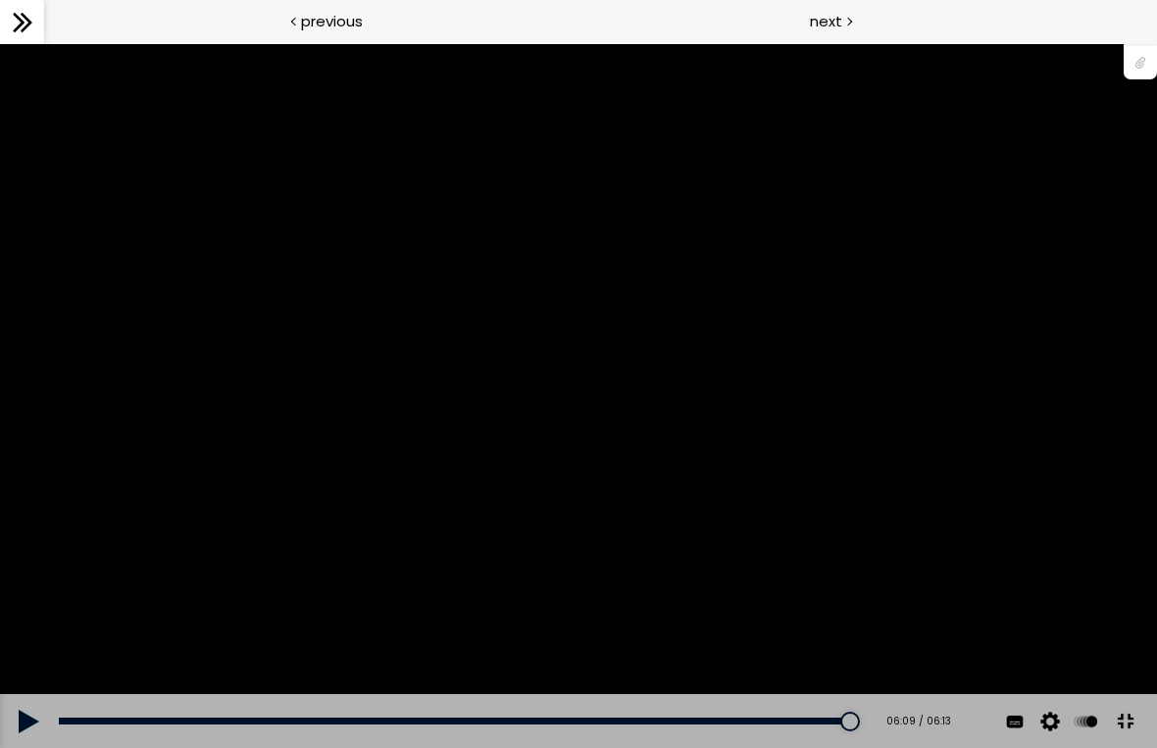
click at [298, 388] on div "您可以点击上方的 📎 下载烘焙曲线。" at bounding box center [578, 396] width 1157 height 651
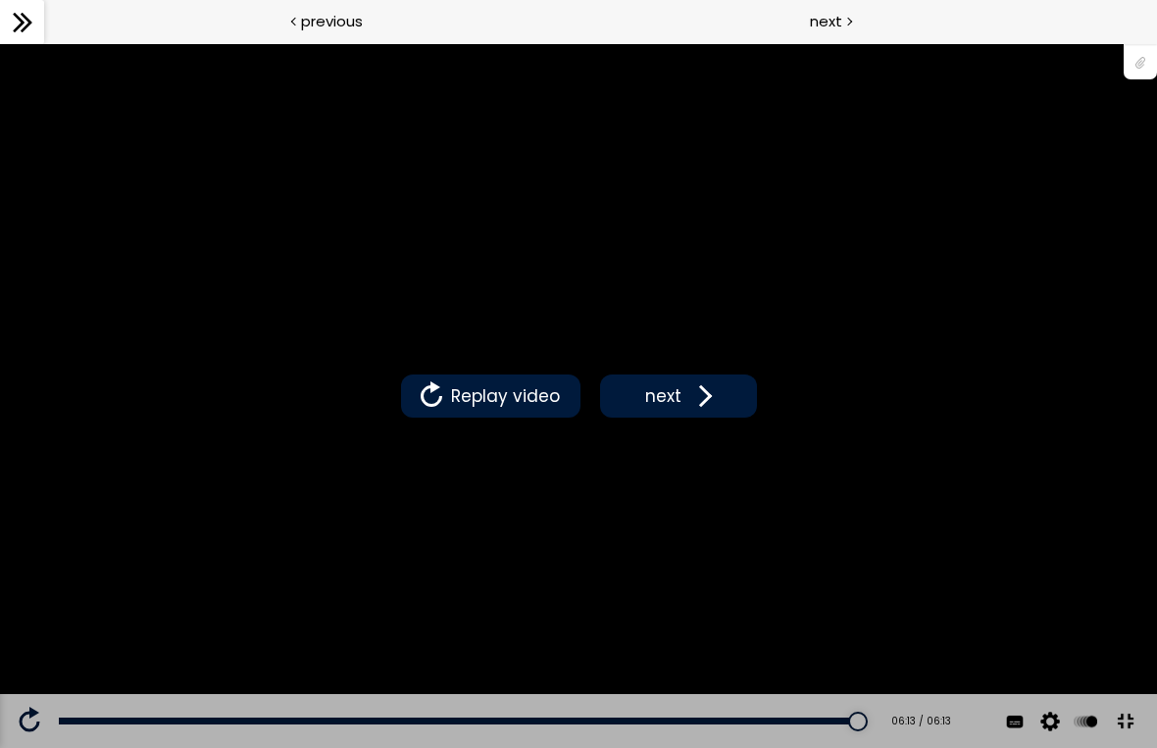
click at [436, 411] on span at bounding box center [431, 395] width 29 height 29
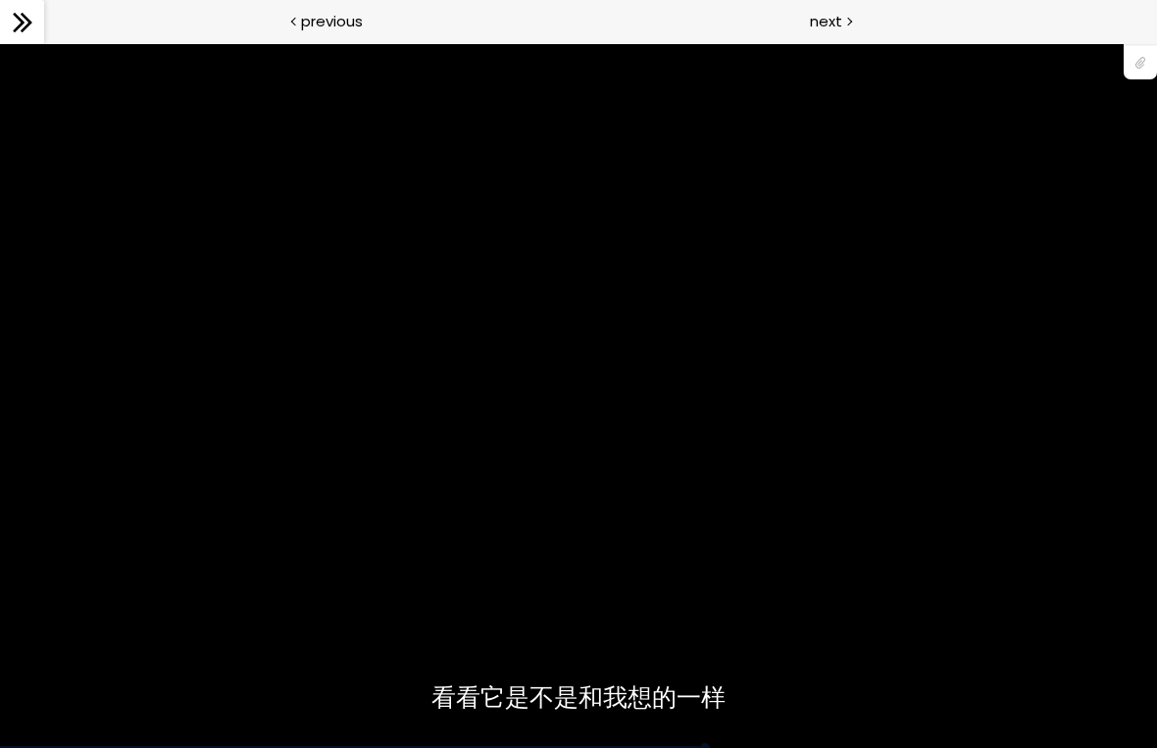
click at [374, 616] on div "您可以点击上方的 📎 下载烘焙曲线。" at bounding box center [578, 396] width 1157 height 651
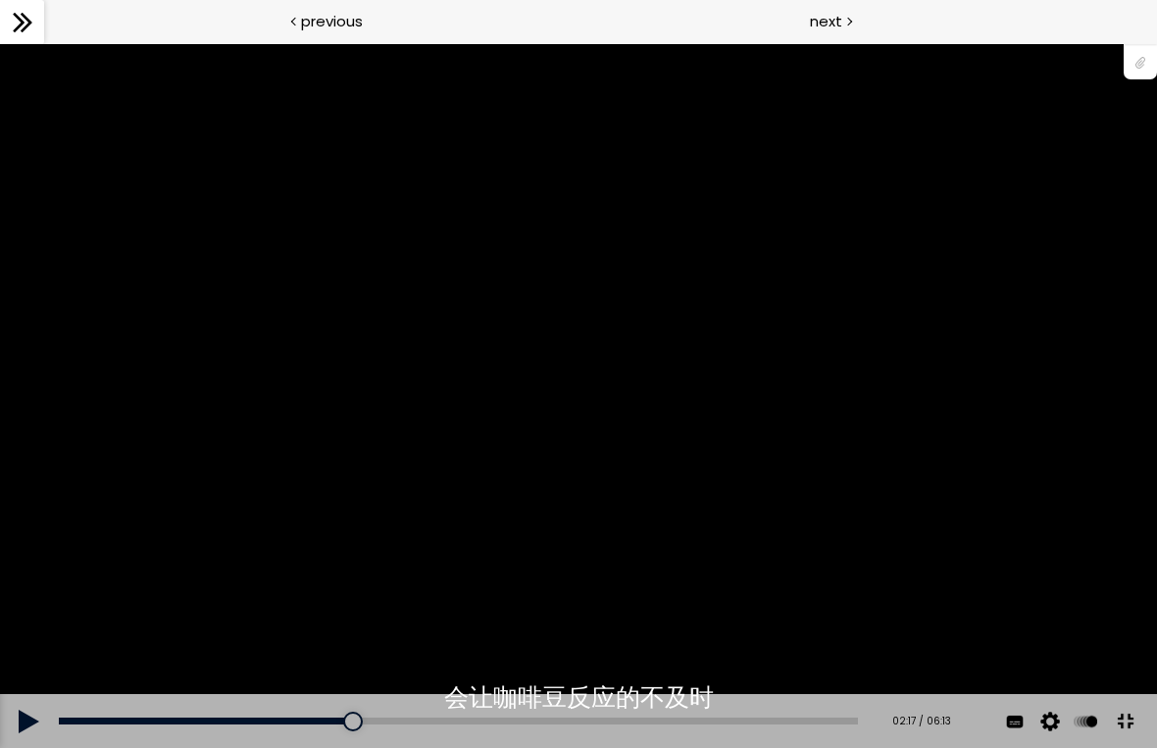
click at [299, 648] on div "您可以点击上方的 📎 下载烘焙曲线。" at bounding box center [578, 396] width 1157 height 651
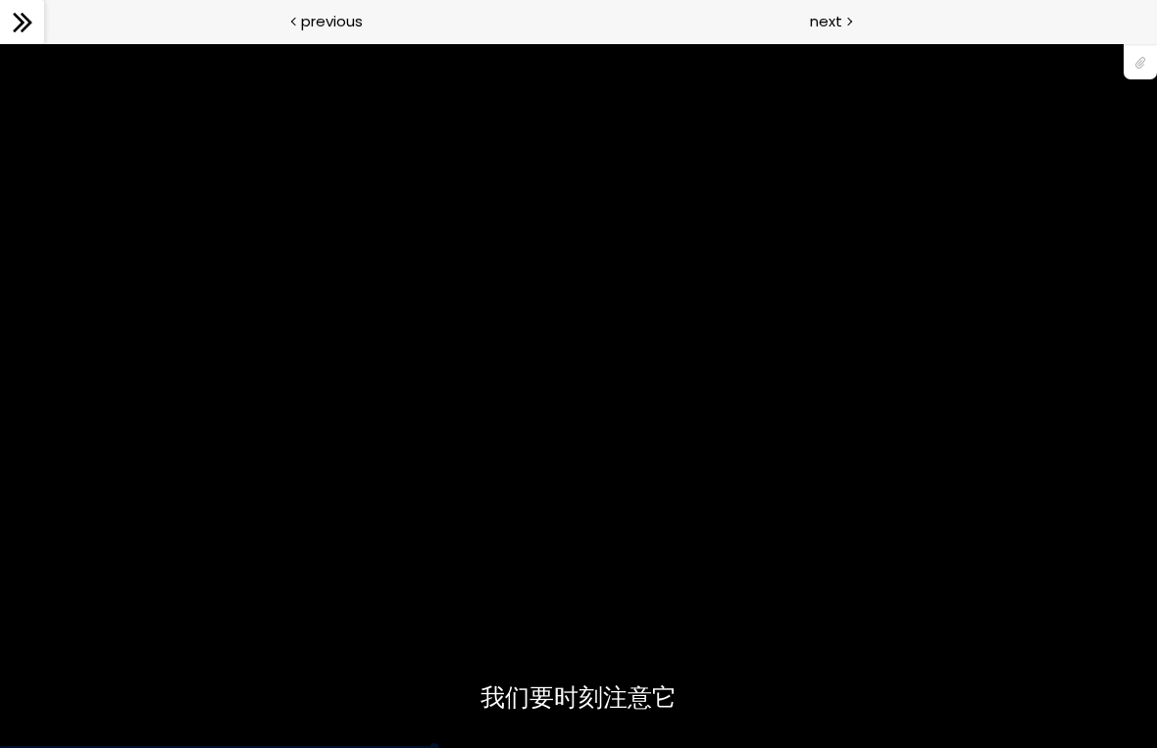
click at [307, 657] on div "您可以点击上方的 📎 下载烘焙曲线。" at bounding box center [578, 396] width 1157 height 651
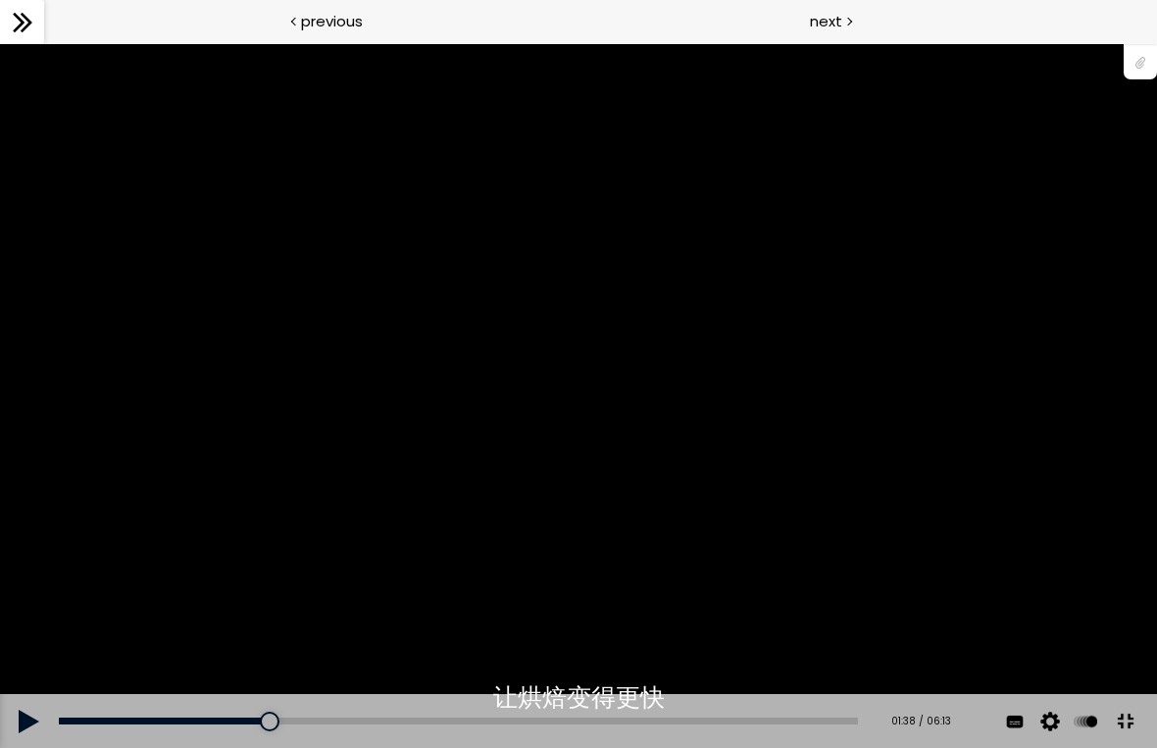
click at [255, 631] on div "您可以点击上方的 📎 下载烘焙曲线。" at bounding box center [578, 396] width 1157 height 651
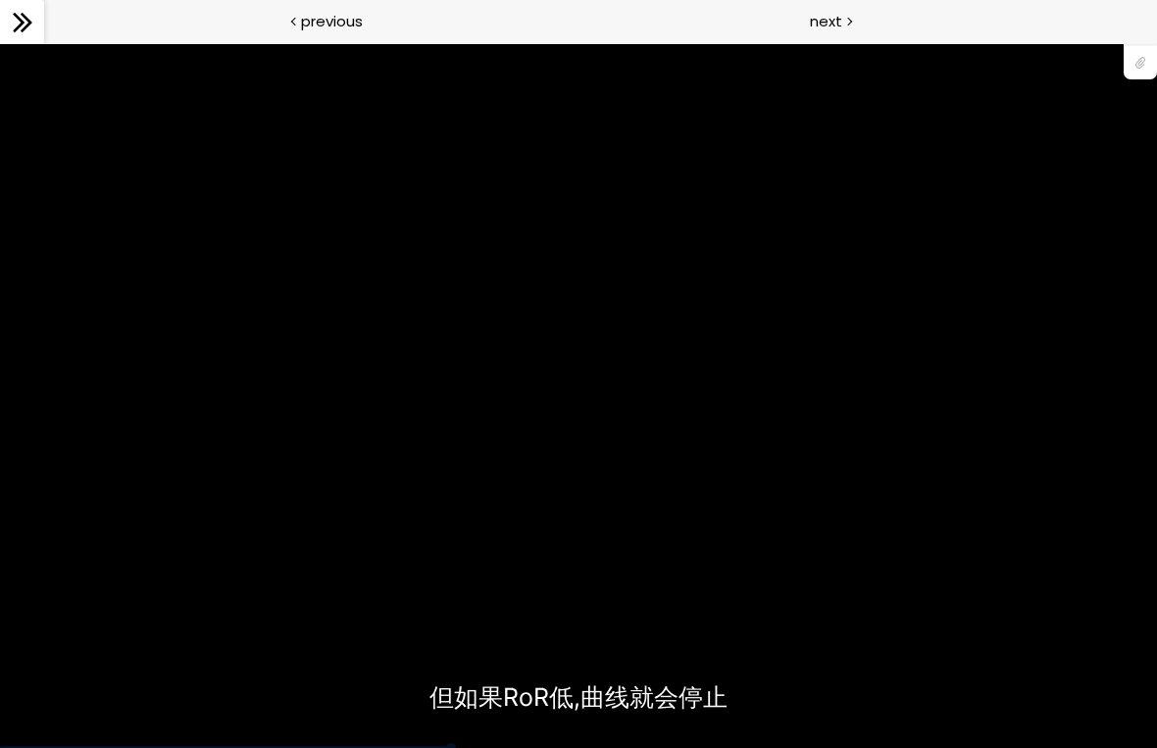
click at [341, 634] on div "您可以点击上方的 📎 下载烘焙曲线。" at bounding box center [578, 396] width 1157 height 651
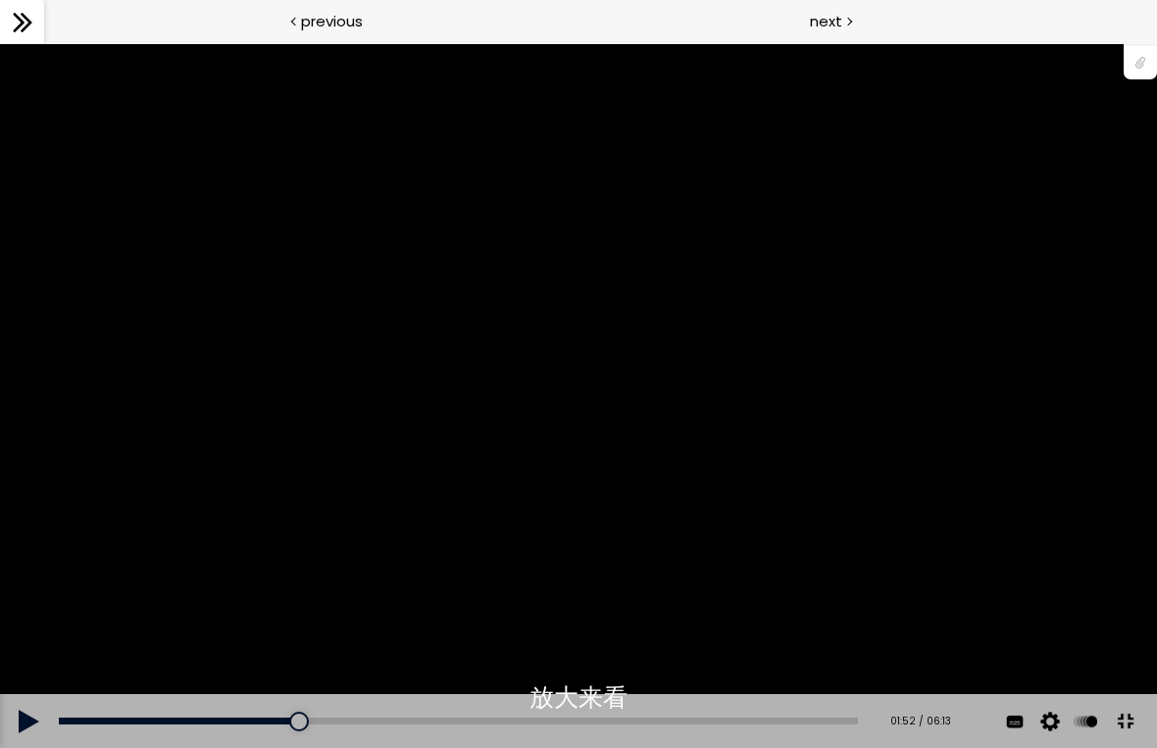
click at [254, 621] on div "您可以点击上方的 📎 下载烘焙曲线。" at bounding box center [578, 396] width 1157 height 651
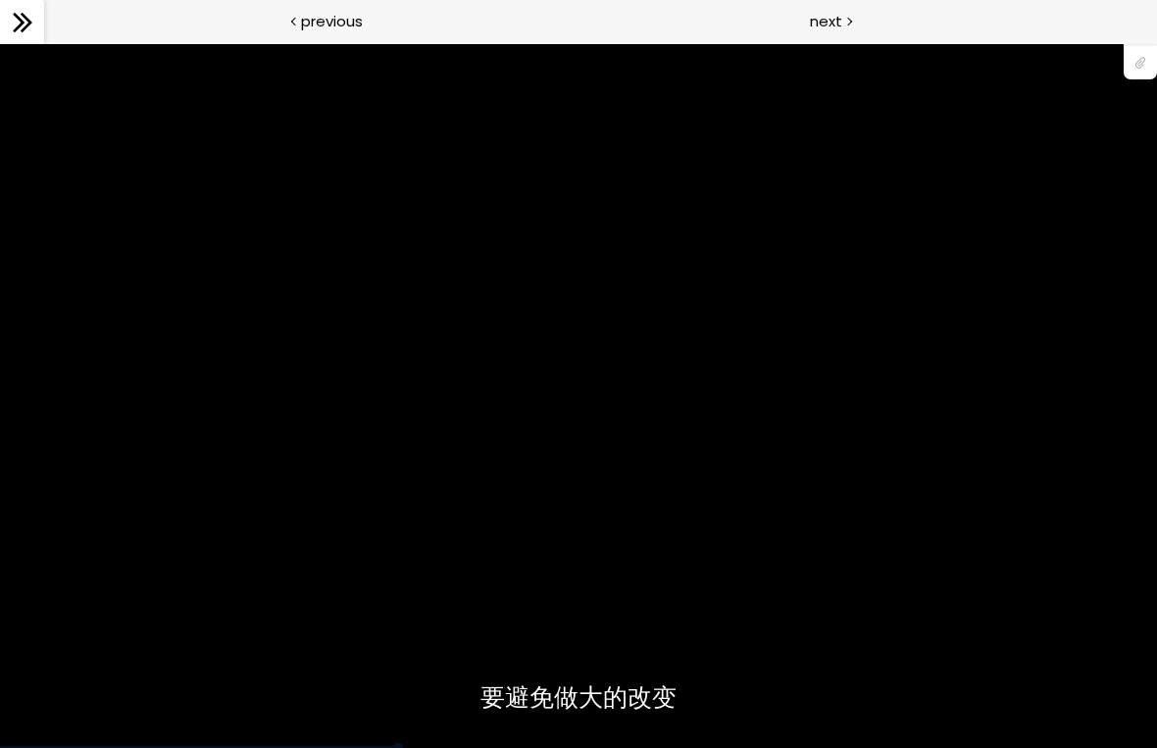
click at [312, 596] on div "您可以点击上方的 📎 下载烘焙曲线。" at bounding box center [578, 396] width 1157 height 651
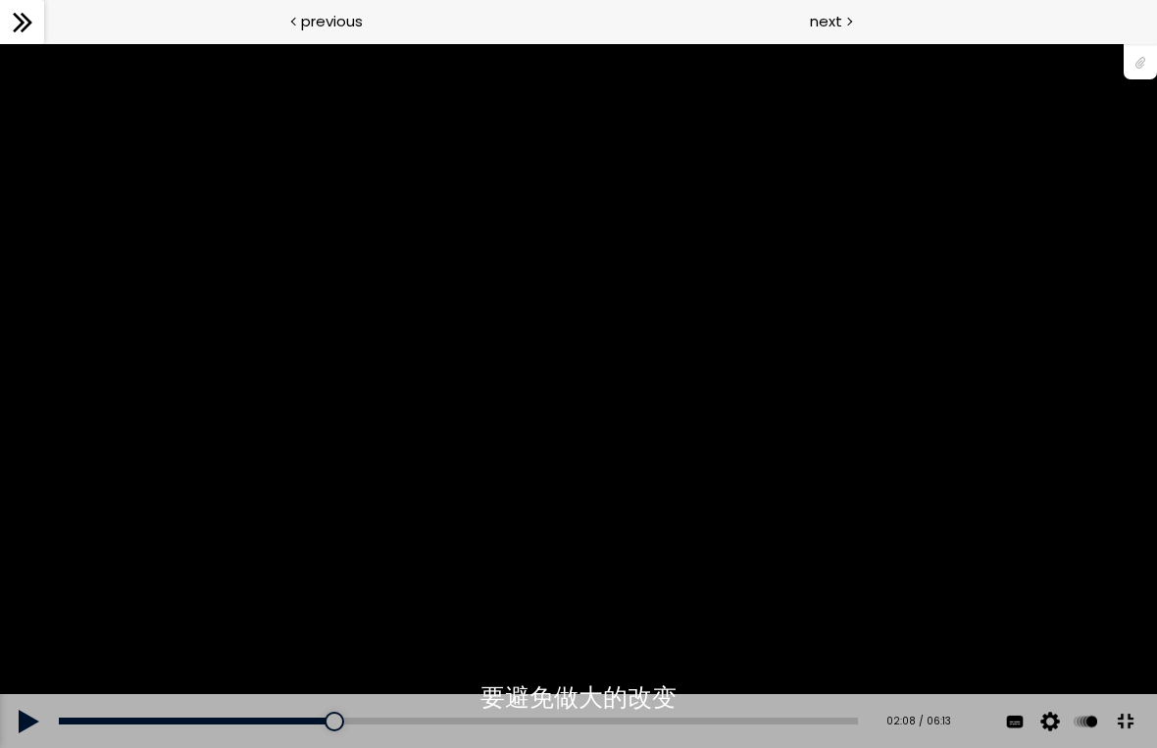
click at [274, 579] on div "您可以点击上方的 📎 下载烘焙曲线。" at bounding box center [578, 396] width 1157 height 651
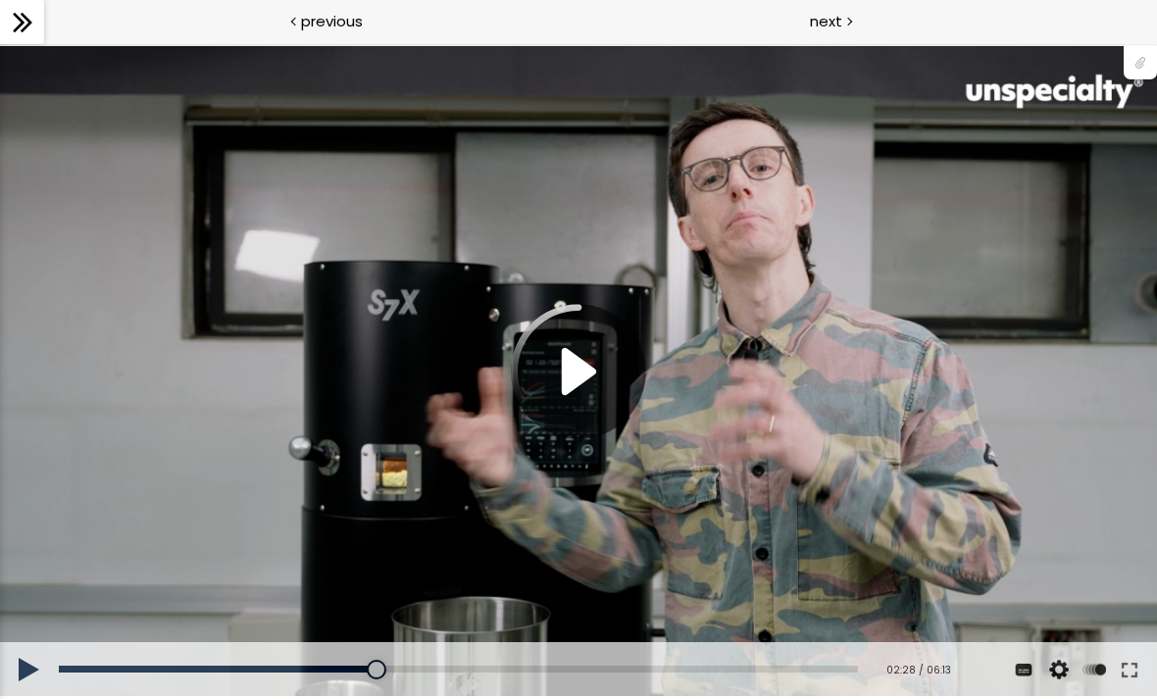
click at [331, 407] on div "您可以点击上方的 📎 下载烘焙曲线。" at bounding box center [578, 371] width 1157 height 651
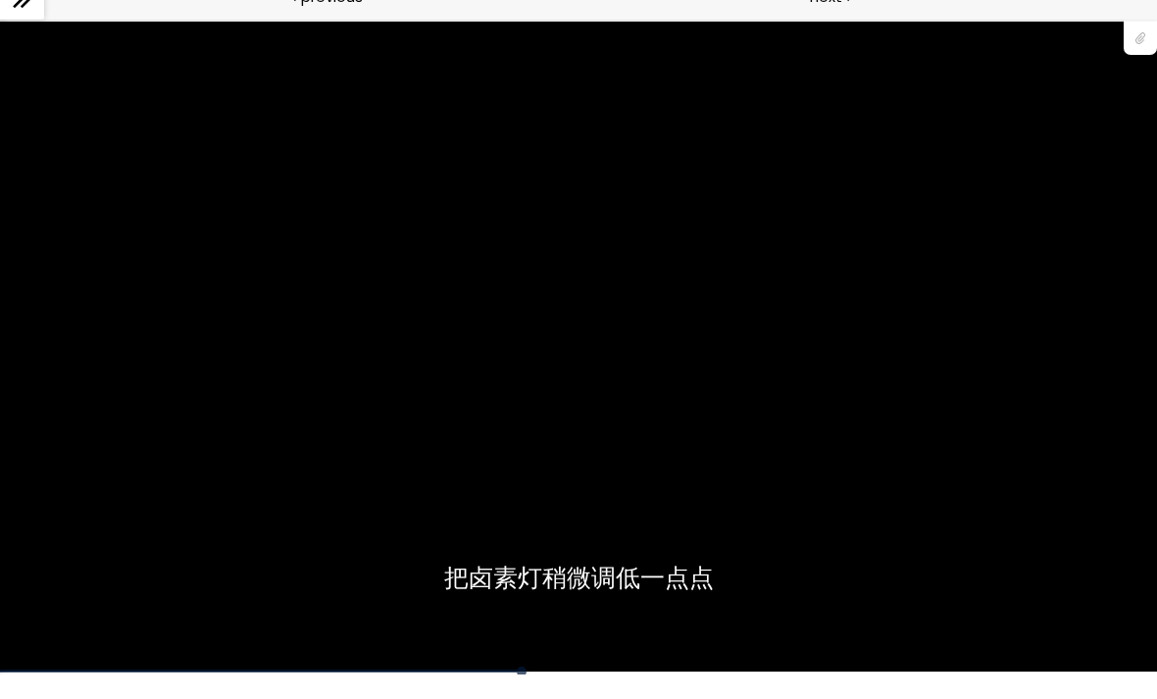
click at [130, 402] on div "您可以点击上方的 📎 下载烘焙曲线。" at bounding box center [578, 347] width 1157 height 651
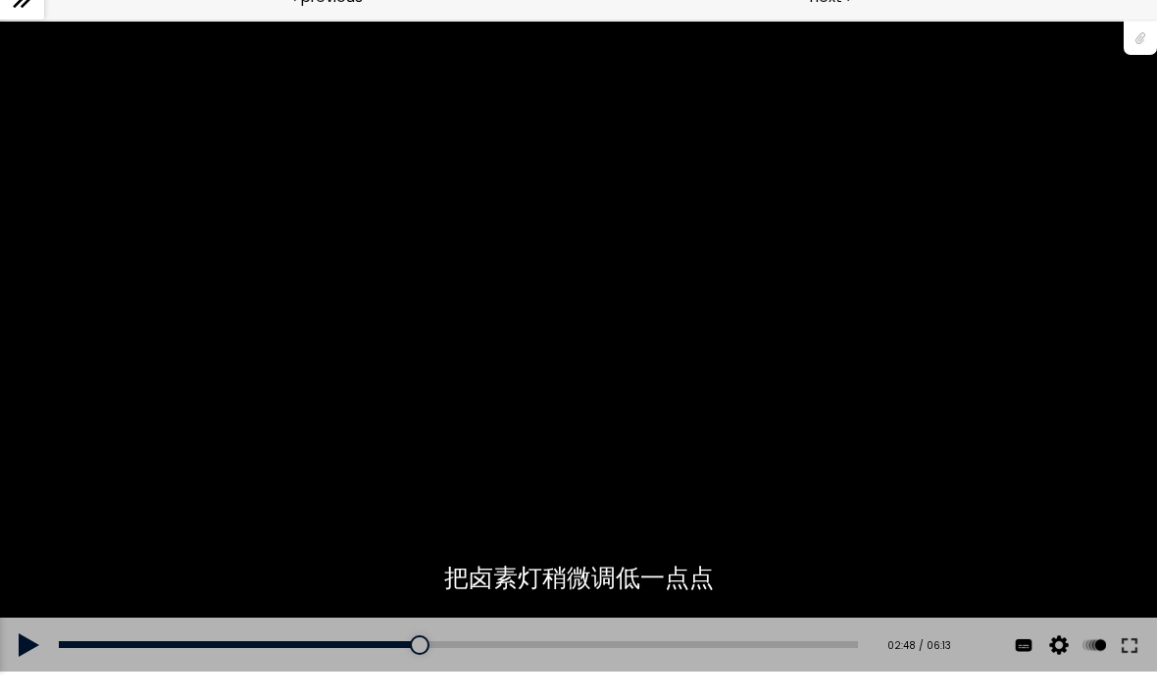
click at [506, 302] on div "您可以点击上方的 📎 下载烘焙曲线。" at bounding box center [578, 347] width 1157 height 651
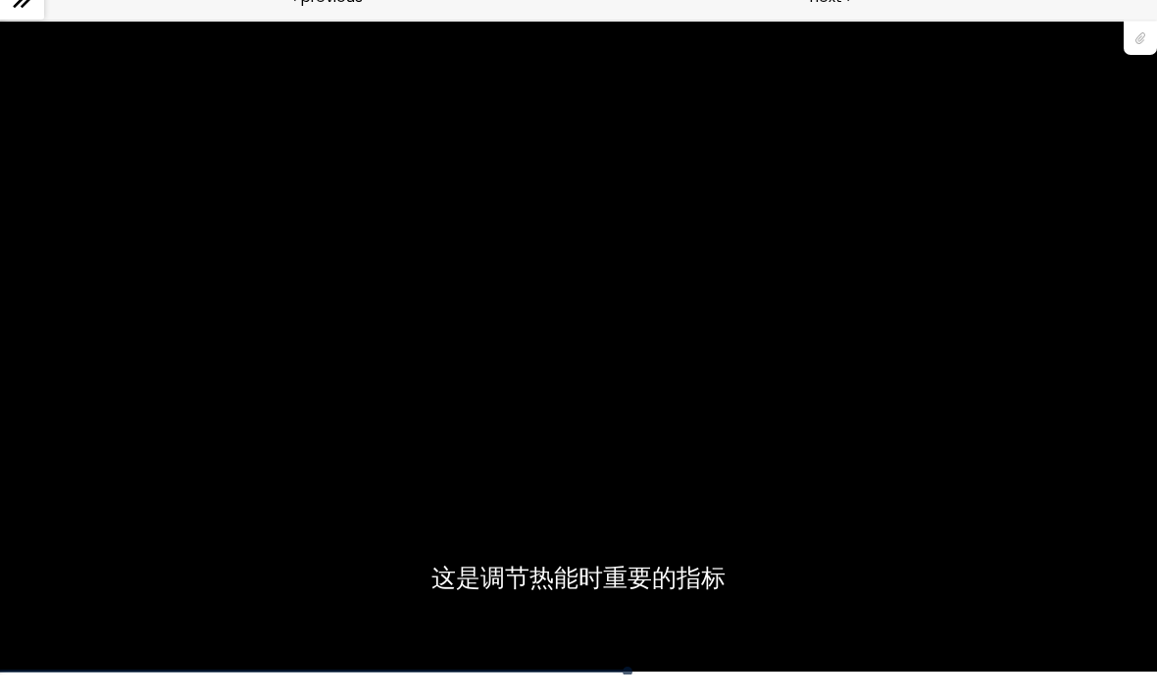
click at [497, 507] on div "您可以点击上方的 📎 下载烘焙曲线。" at bounding box center [578, 347] width 1157 height 651
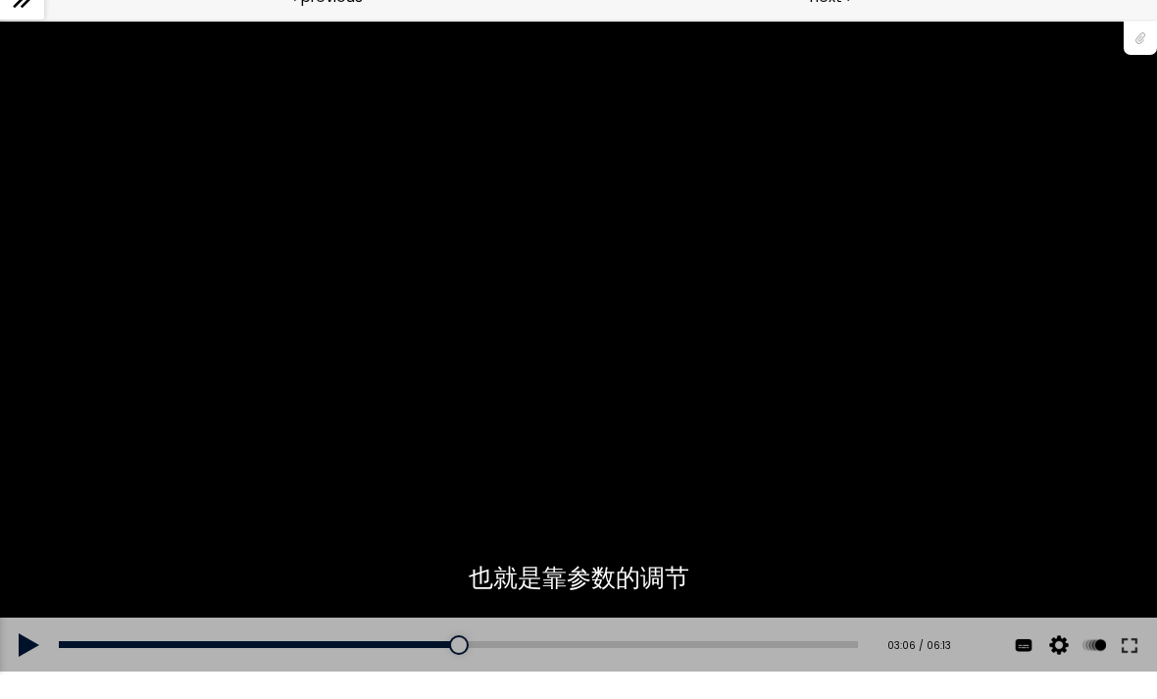
click at [492, 646] on div "03:06" at bounding box center [458, 644] width 799 height 7
click at [278, 452] on div "您可以点击上方的 📎 下载烘焙曲线。" at bounding box center [578, 347] width 1157 height 651
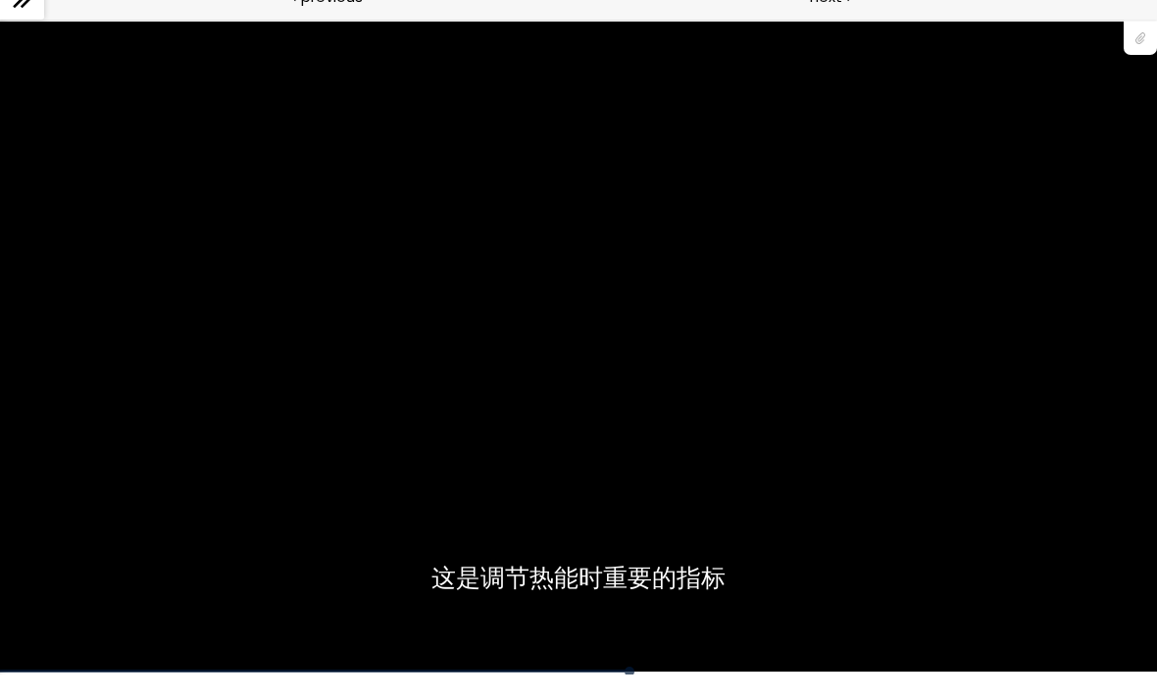
click at [313, 485] on div "您可以点击上方的 📎 下载烘焙曲线。" at bounding box center [578, 347] width 1157 height 651
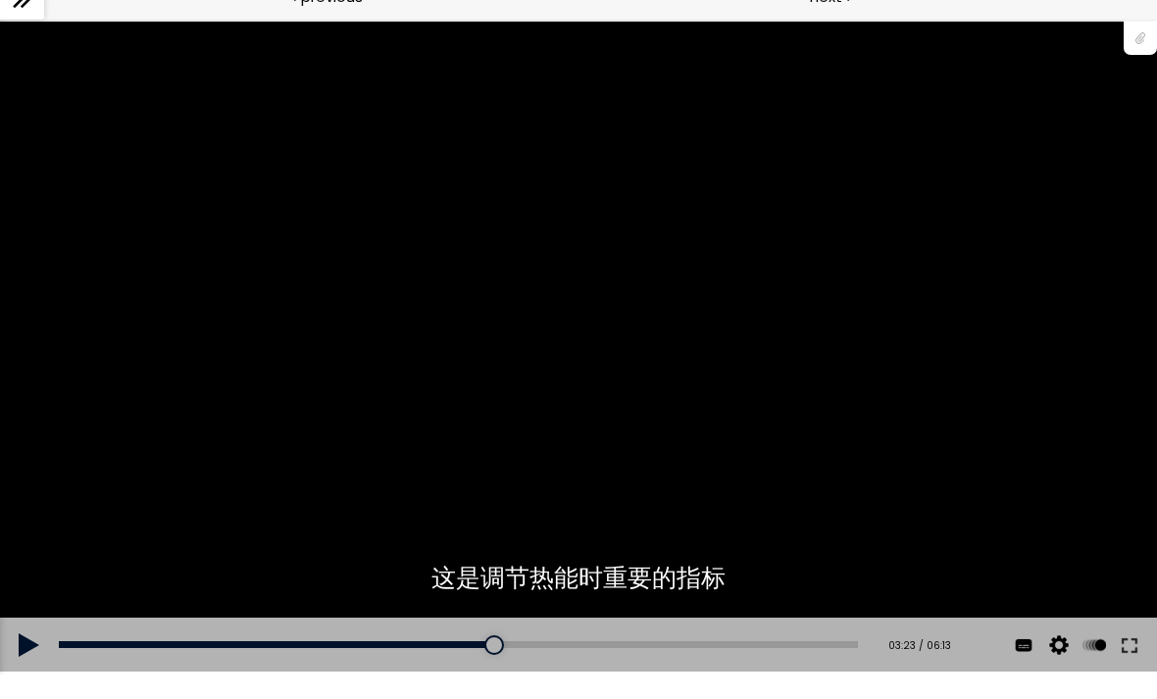
click at [316, 311] on div "您可以点击上方的 📎 下载烘焙曲线。" at bounding box center [578, 347] width 1157 height 651
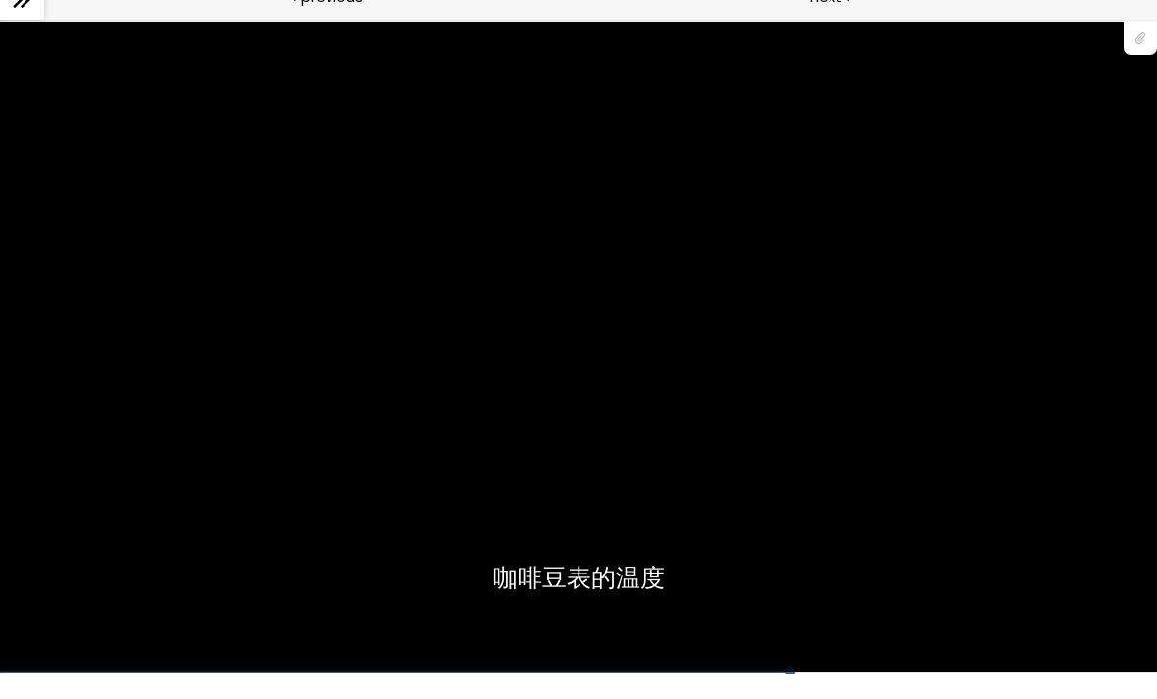
click at [69, 179] on div "您可以点击上方的 📎 下载烘焙曲线。" at bounding box center [578, 347] width 1157 height 651
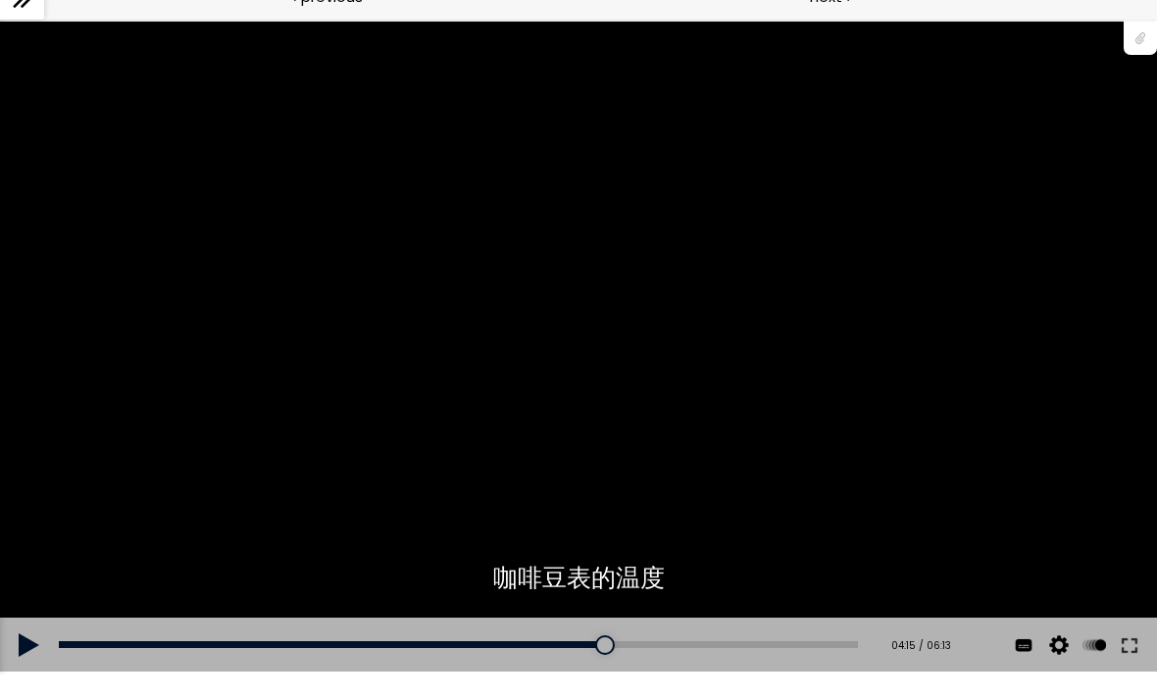
click at [178, 248] on div "您可以点击上方的 📎 下载烘焙曲线。" at bounding box center [578, 347] width 1157 height 651
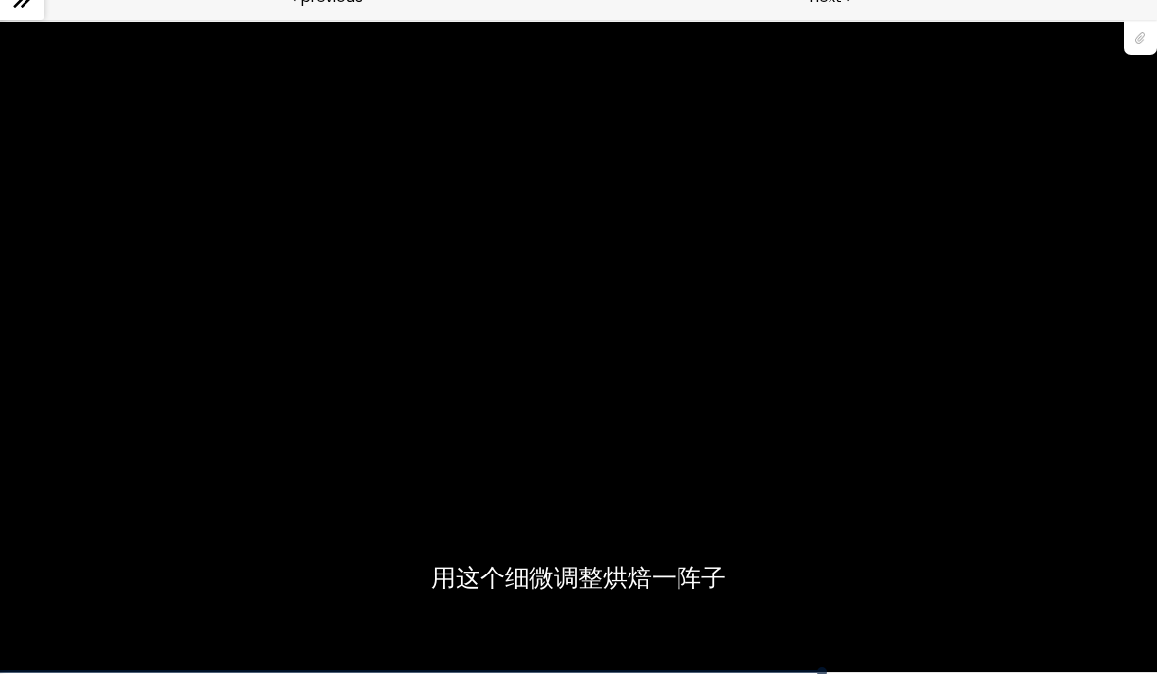
click at [63, 173] on div "您可以点击上方的 📎 下载烘焙曲线。" at bounding box center [578, 347] width 1157 height 651
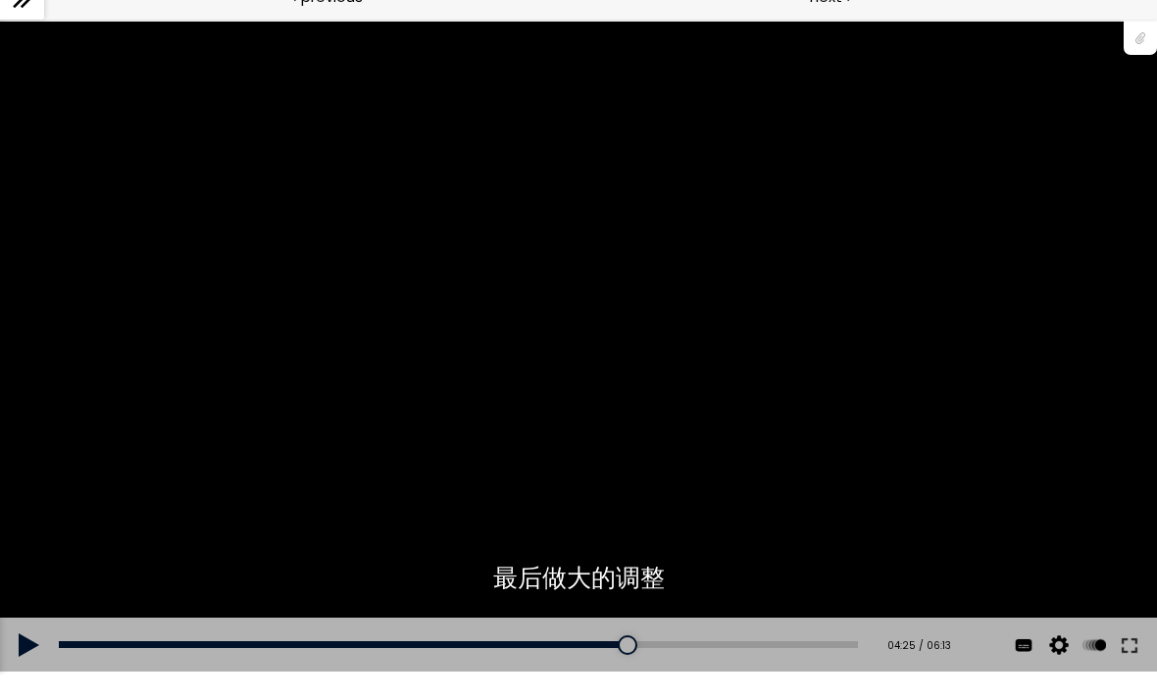
click at [181, 252] on div "您可以点击上方的 📎 下载烘焙曲线。" at bounding box center [578, 347] width 1157 height 651
